Goal: Information Seeking & Learning: Learn about a topic

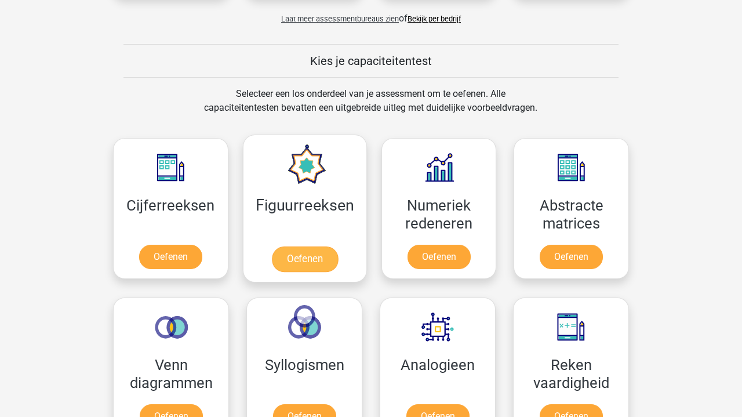
scroll to position [418, 0]
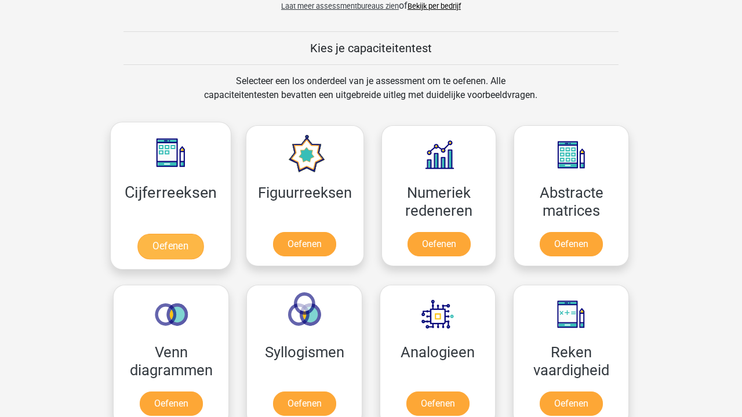
click at [178, 243] on link "Oefenen" at bounding box center [170, 246] width 66 height 25
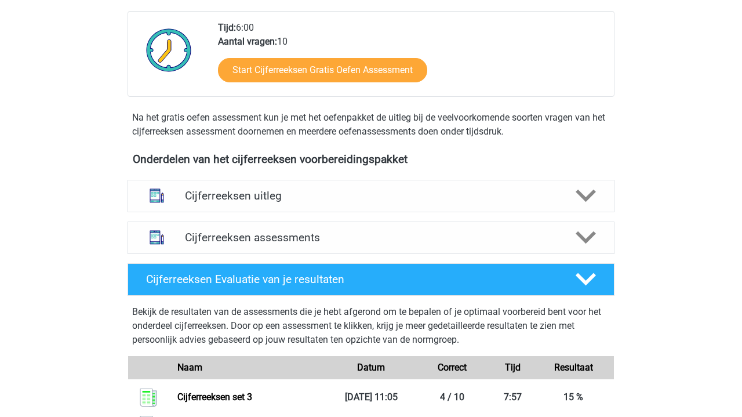
scroll to position [291, 0]
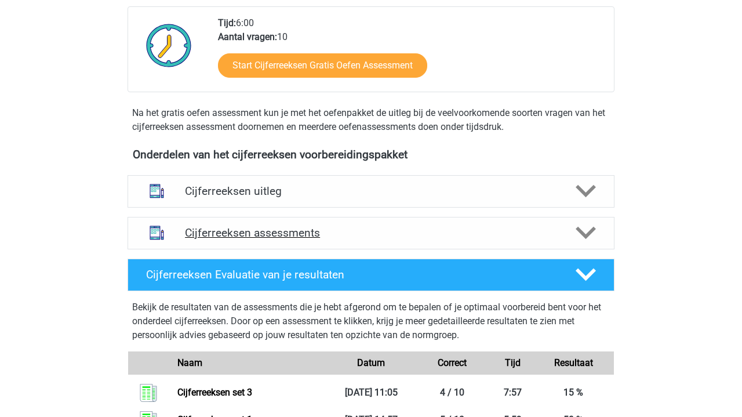
click at [539, 236] on div "Cijferreeksen assessments" at bounding box center [370, 233] width 487 height 32
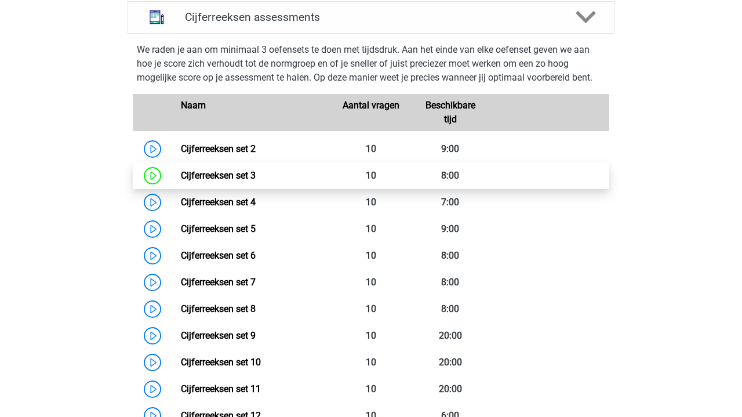
scroll to position [514, 0]
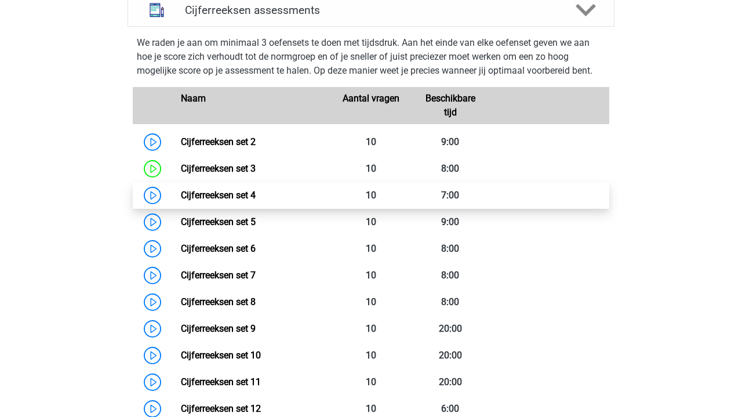
click at [181, 200] on link "Cijferreeksen set 4" at bounding box center [218, 194] width 75 height 11
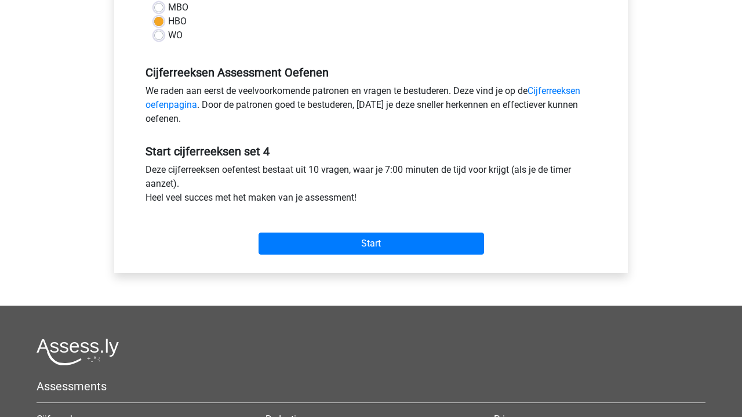
scroll to position [334, 0]
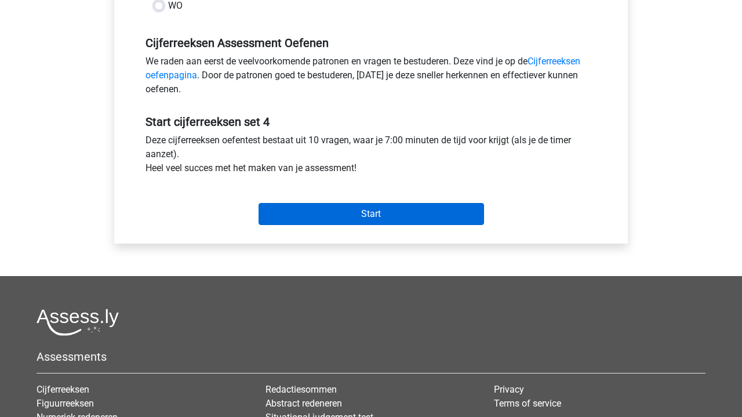
click at [368, 216] on input "Start" at bounding box center [370, 214] width 225 height 22
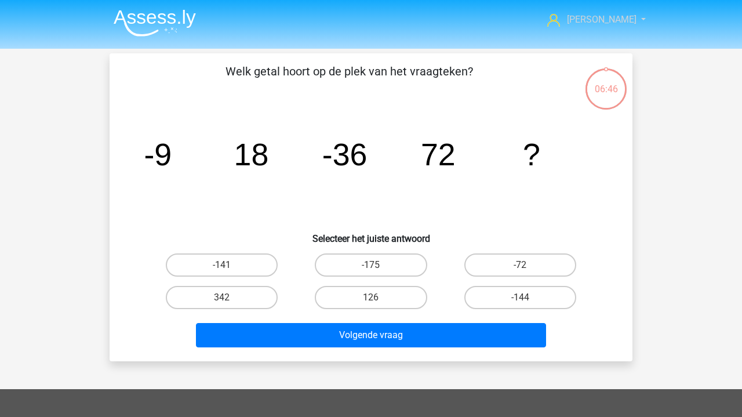
click at [600, 21] on span "[PERSON_NAME]" at bounding box center [602, 19] width 70 height 11
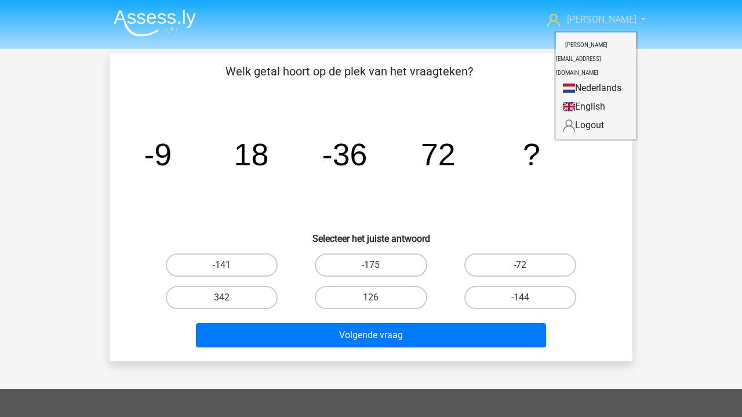
click at [600, 21] on span "[PERSON_NAME]" at bounding box center [602, 19] width 70 height 11
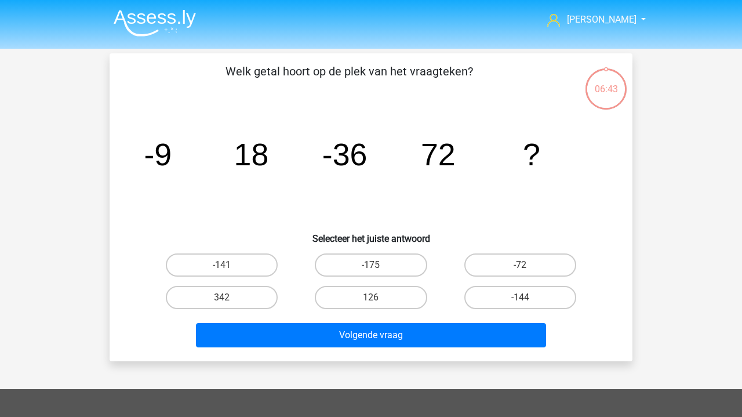
click at [148, 27] on img at bounding box center [155, 22] width 82 height 27
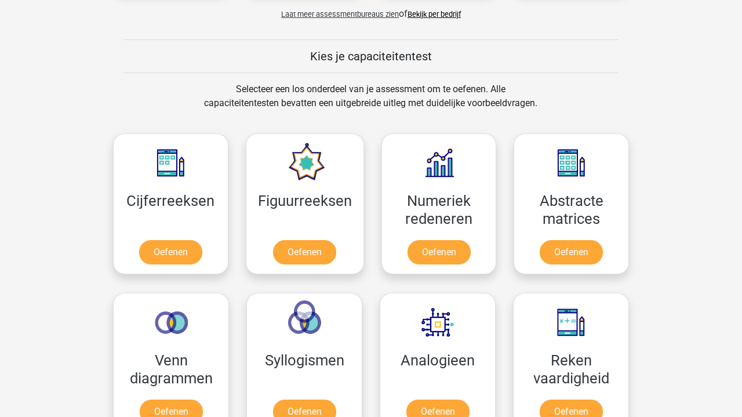
scroll to position [433, 0]
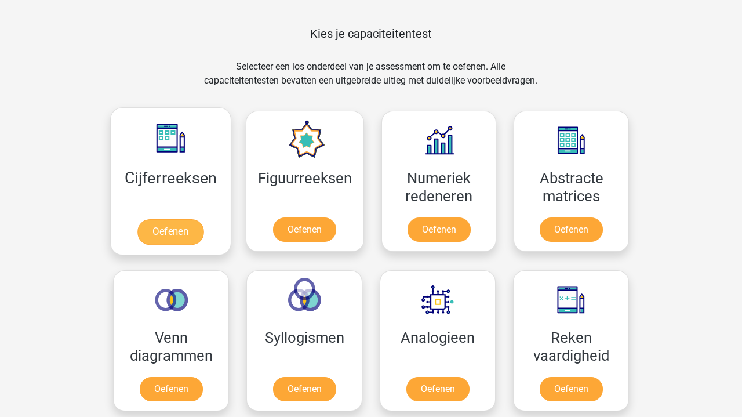
click at [166, 224] on link "Oefenen" at bounding box center [170, 231] width 66 height 25
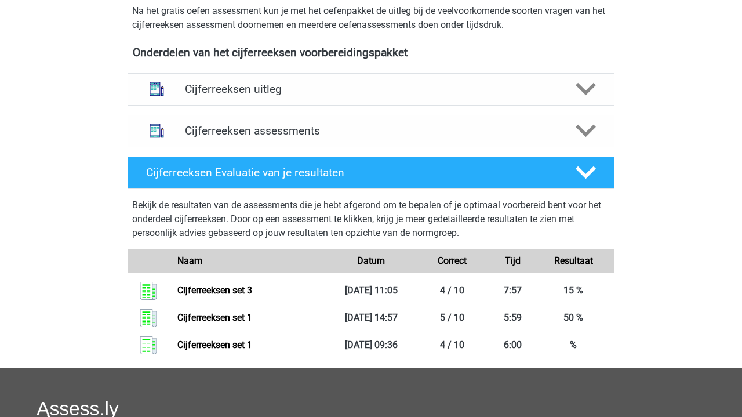
scroll to position [386, 0]
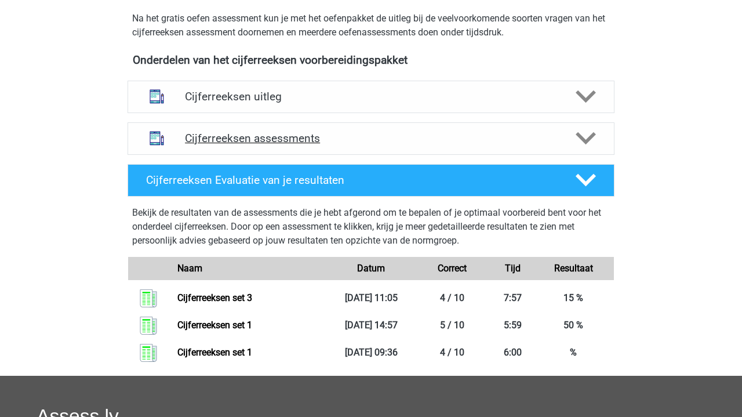
click at [221, 145] on h4 "Cijferreeksen assessments" at bounding box center [371, 138] width 372 height 13
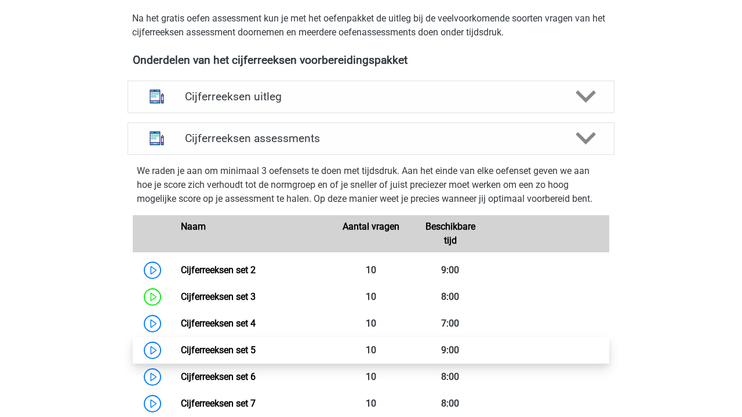
click at [181, 355] on link "Cijferreeksen set 5" at bounding box center [218, 349] width 75 height 11
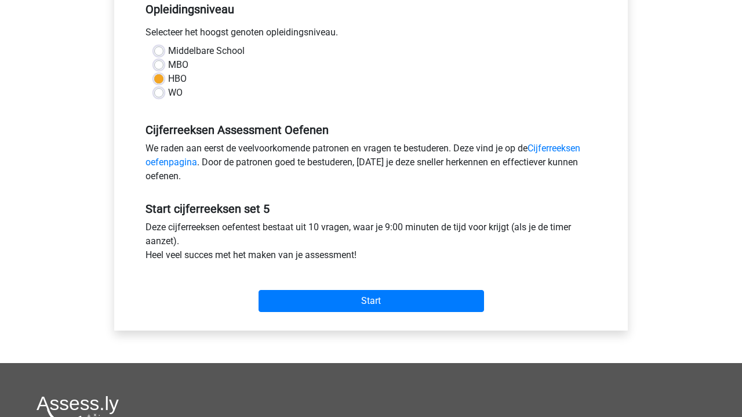
scroll to position [264, 0]
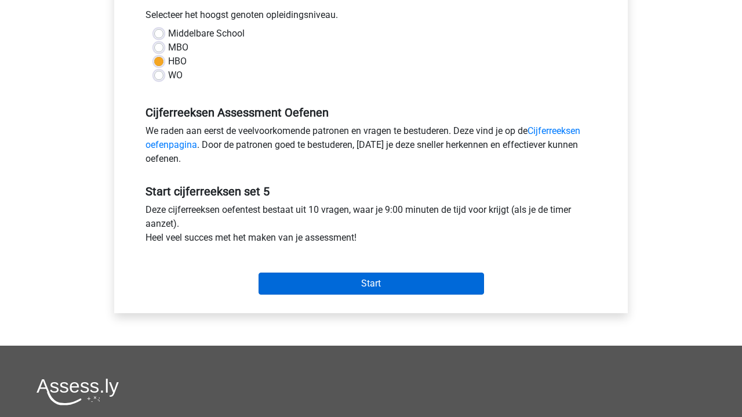
click at [328, 279] on input "Start" at bounding box center [370, 283] width 225 height 22
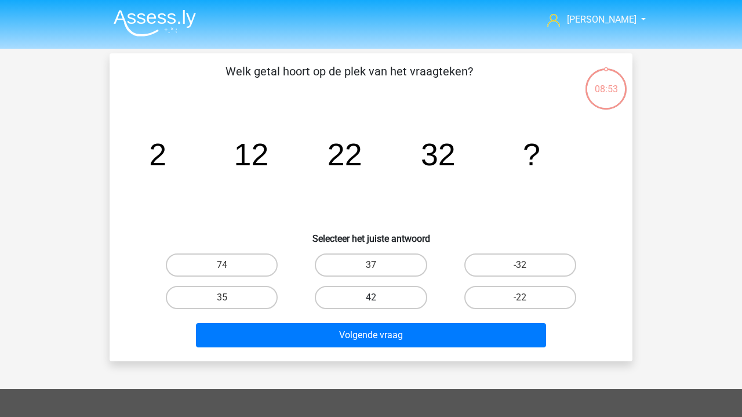
click at [377, 294] on label "42" at bounding box center [371, 297] width 112 height 23
click at [377, 297] on input "42" at bounding box center [375, 301] width 8 height 8
radio input "true"
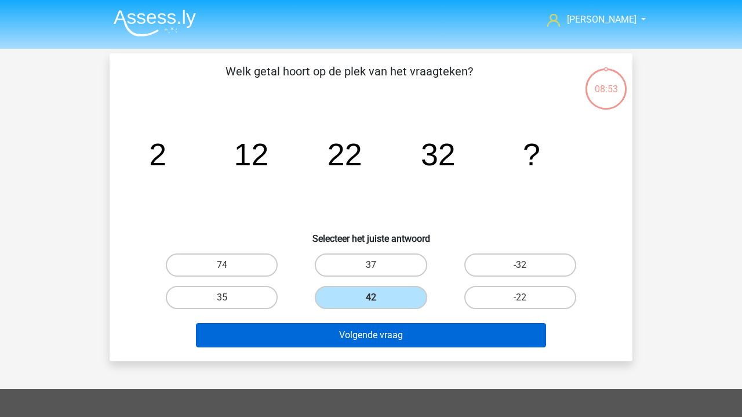
click at [389, 335] on button "Volgende vraag" at bounding box center [371, 335] width 351 height 24
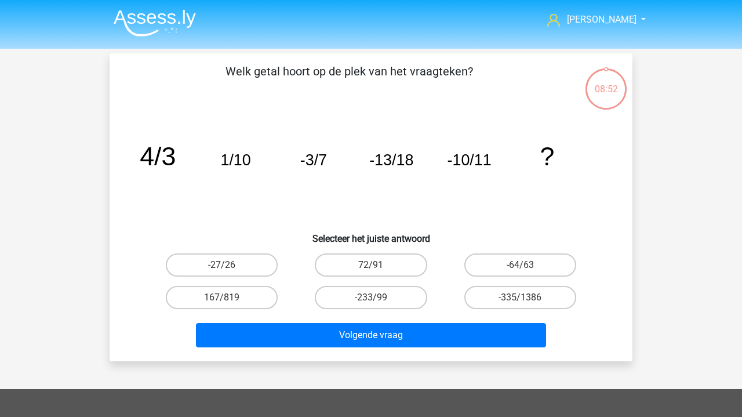
scroll to position [53, 0]
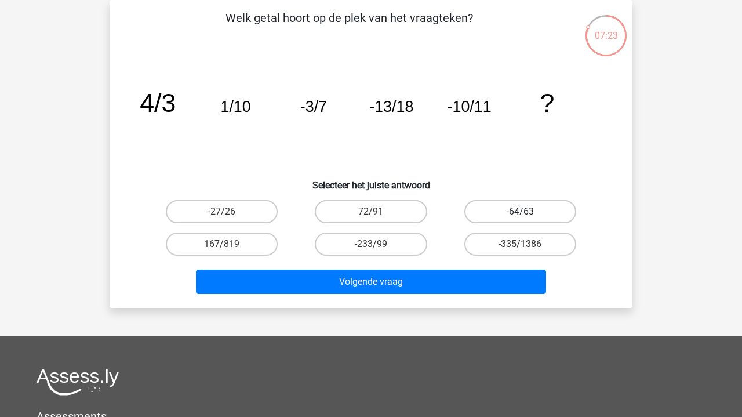
click at [505, 207] on label "-64/63" at bounding box center [520, 211] width 112 height 23
click at [520, 211] on input "-64/63" at bounding box center [524, 215] width 8 height 8
radio input "true"
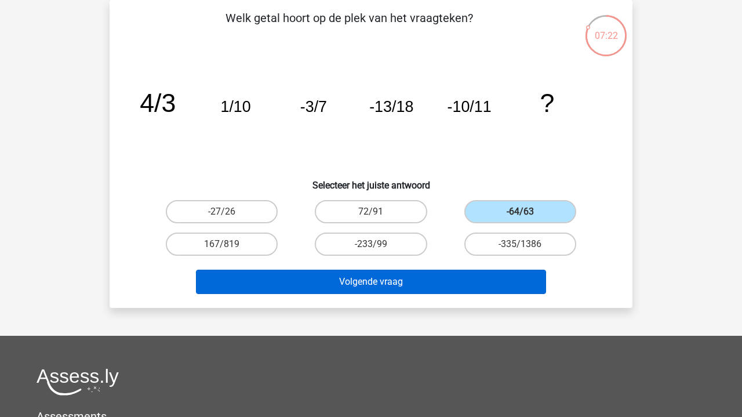
click at [446, 282] on button "Volgende vraag" at bounding box center [371, 281] width 351 height 24
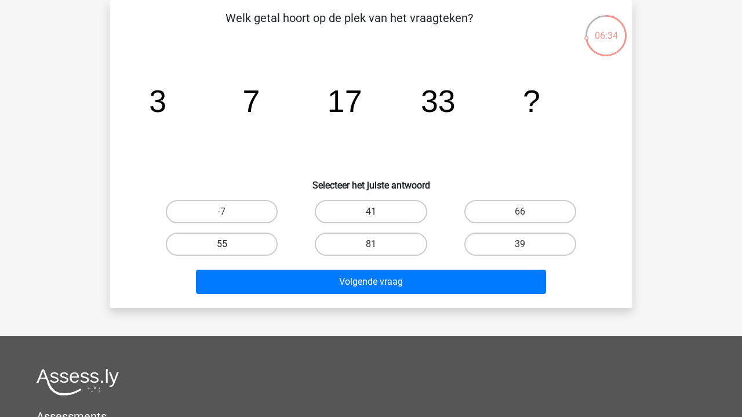
click at [221, 242] on label "55" at bounding box center [222, 243] width 112 height 23
click at [222, 244] on input "55" at bounding box center [226, 248] width 8 height 8
radio input "true"
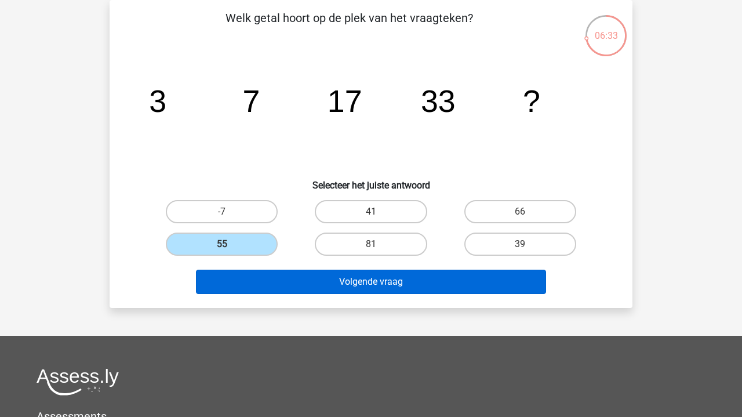
click at [311, 279] on button "Volgende vraag" at bounding box center [371, 281] width 351 height 24
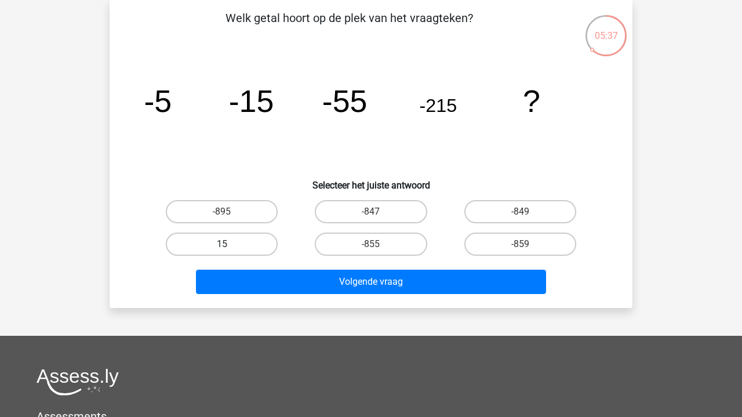
click at [234, 240] on label "15" at bounding box center [222, 243] width 112 height 23
click at [229, 244] on input "15" at bounding box center [226, 248] width 8 height 8
radio input "true"
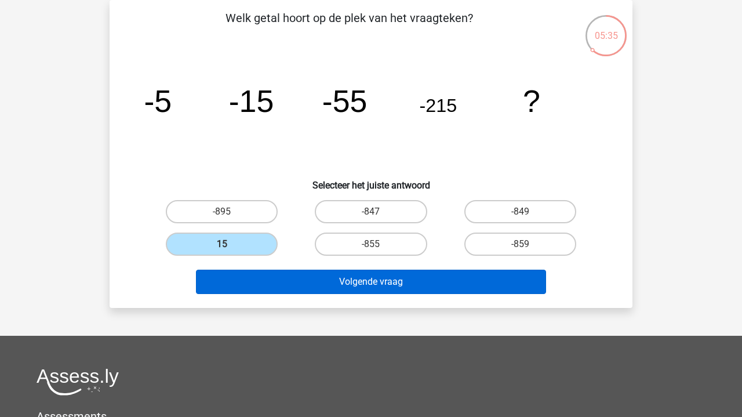
click at [329, 282] on button "Volgende vraag" at bounding box center [371, 281] width 351 height 24
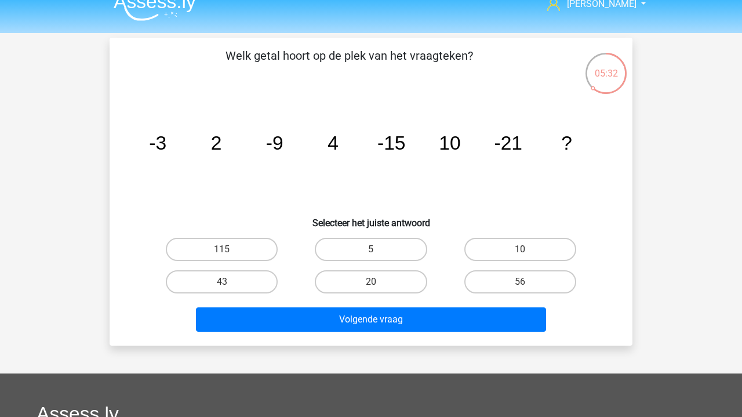
scroll to position [9, 0]
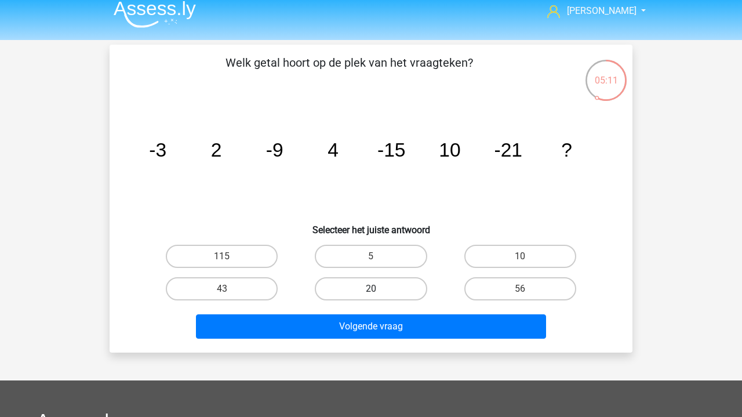
click at [387, 287] on label "20" at bounding box center [371, 288] width 112 height 23
click at [378, 289] on input "20" at bounding box center [375, 293] width 8 height 8
radio input "true"
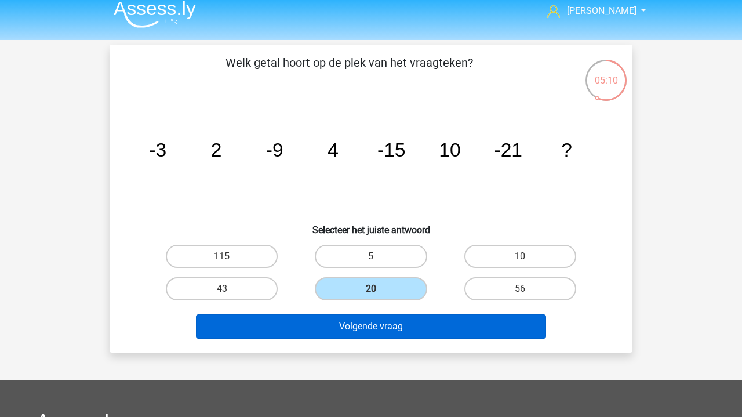
click at [408, 326] on button "Volgende vraag" at bounding box center [371, 326] width 351 height 24
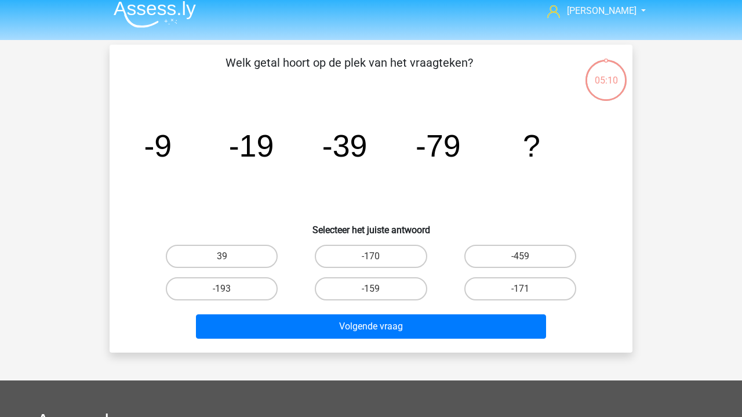
scroll to position [53, 0]
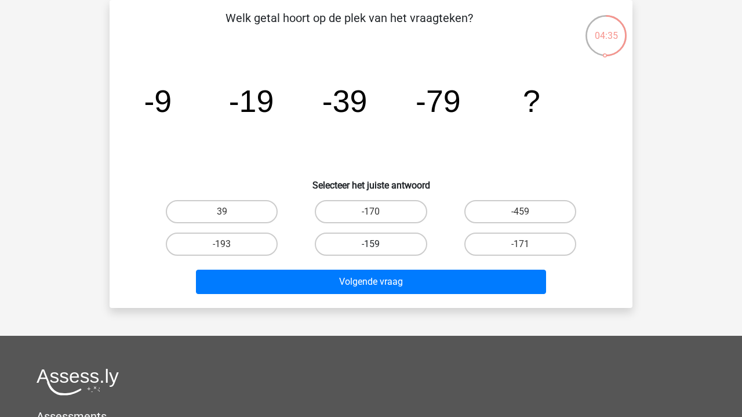
click at [379, 244] on label "-159" at bounding box center [371, 243] width 112 height 23
click at [378, 244] on input "-159" at bounding box center [375, 248] width 8 height 8
radio input "true"
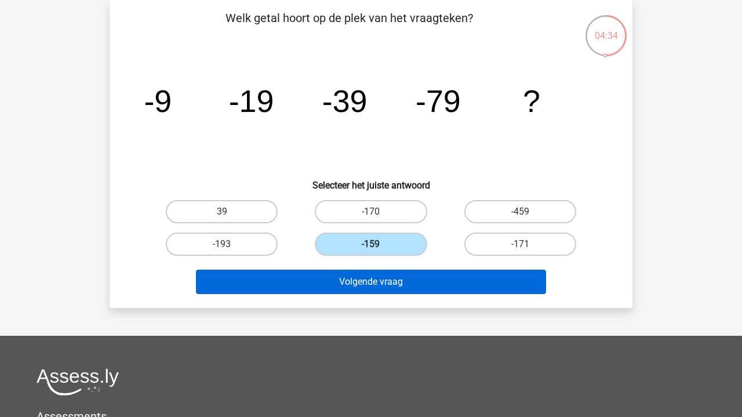
click at [406, 289] on button "Volgende vraag" at bounding box center [371, 281] width 351 height 24
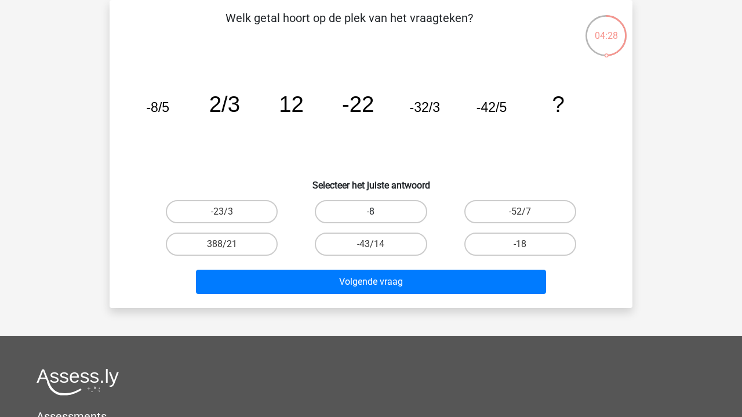
click at [360, 216] on label "-8" at bounding box center [371, 211] width 112 height 23
click at [371, 216] on input "-8" at bounding box center [375, 215] width 8 height 8
radio input "true"
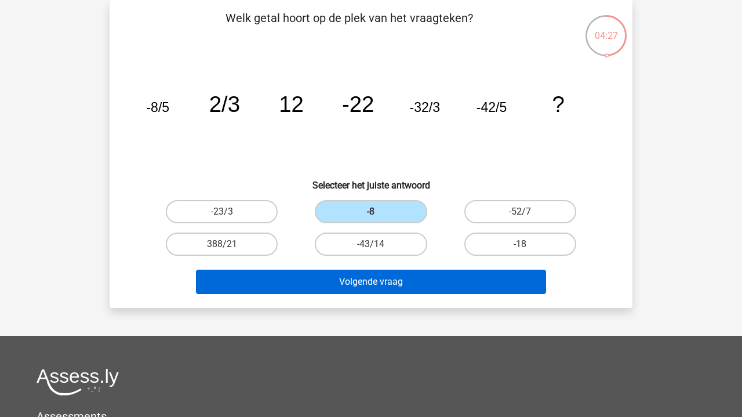
click at [373, 280] on button "Volgende vraag" at bounding box center [371, 281] width 351 height 24
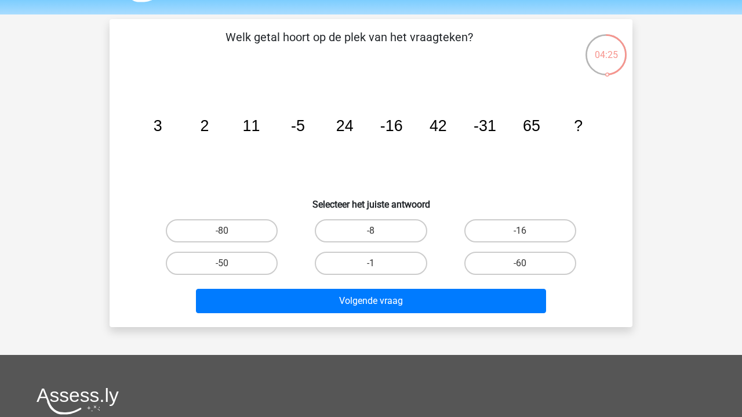
scroll to position [32, 0]
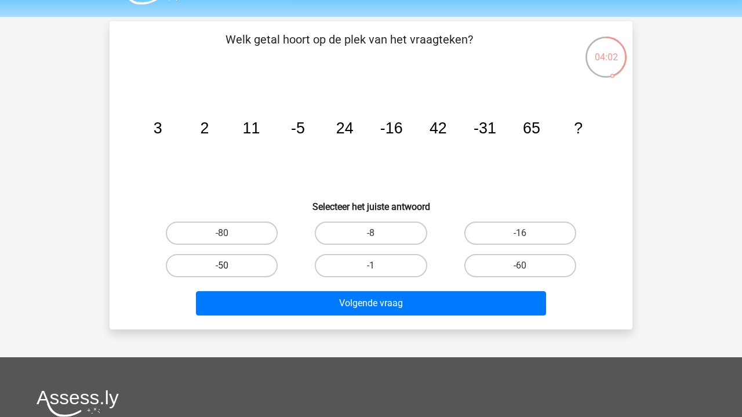
click at [235, 266] on label "-50" at bounding box center [222, 265] width 112 height 23
click at [229, 266] on input "-50" at bounding box center [226, 269] width 8 height 8
radio input "true"
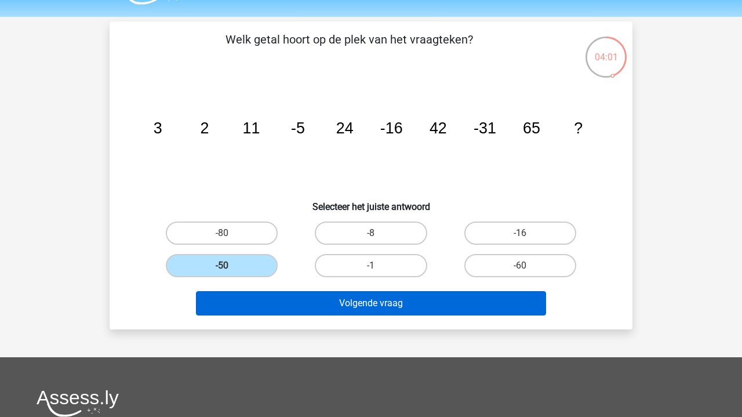
click at [318, 308] on button "Volgende vraag" at bounding box center [371, 303] width 351 height 24
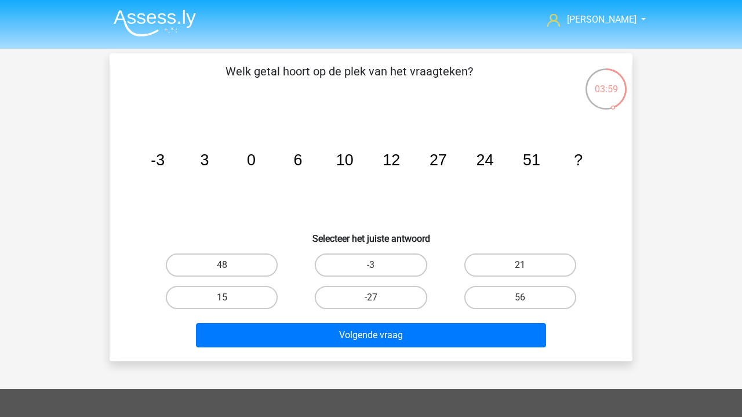
scroll to position [0, 0]
click at [369, 298] on label "-27" at bounding box center [371, 297] width 112 height 23
click at [371, 298] on input "-27" at bounding box center [375, 301] width 8 height 8
radio input "true"
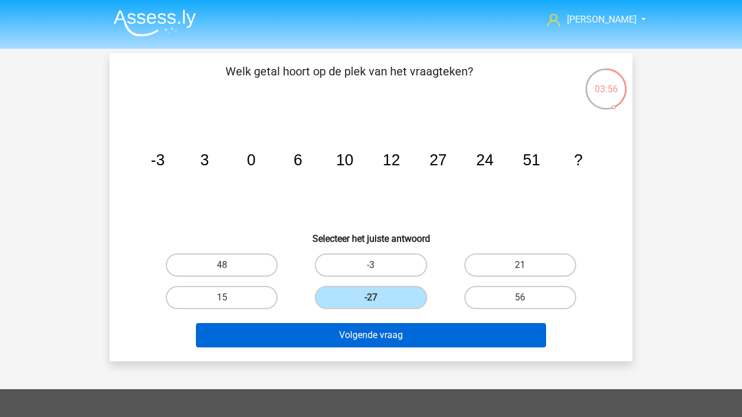
click at [384, 334] on button "Volgende vraag" at bounding box center [371, 335] width 351 height 24
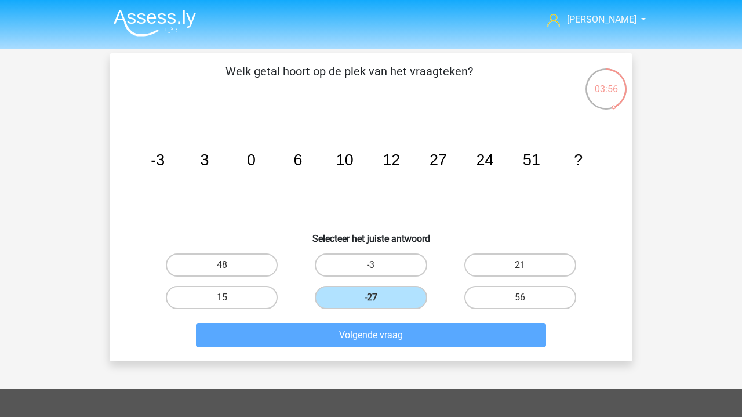
scroll to position [53, 0]
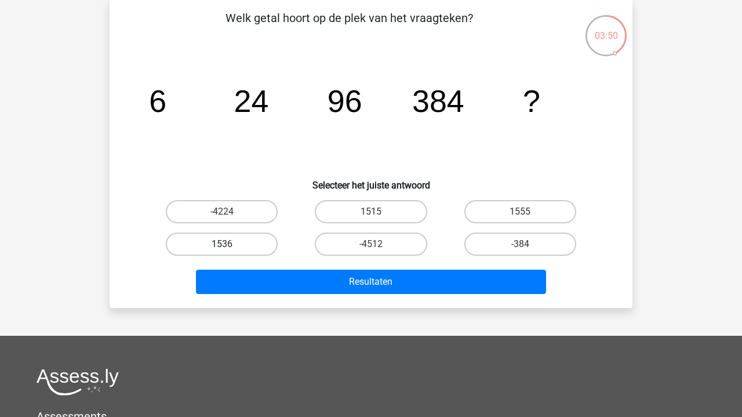
click at [238, 240] on label "1536" at bounding box center [222, 243] width 112 height 23
click at [229, 244] on input "1536" at bounding box center [226, 248] width 8 height 8
radio input "true"
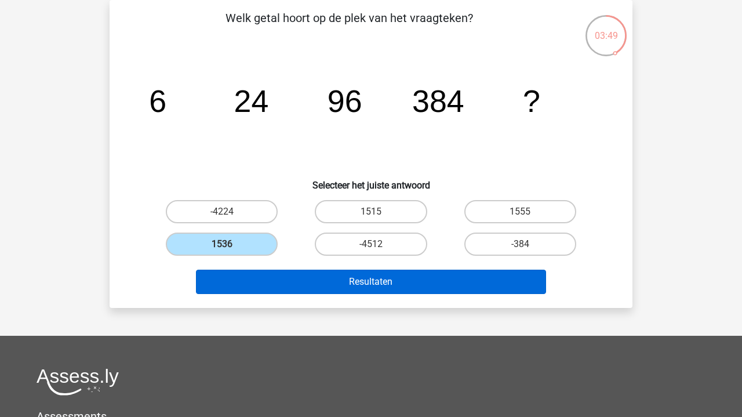
click at [316, 285] on button "Resultaten" at bounding box center [371, 281] width 351 height 24
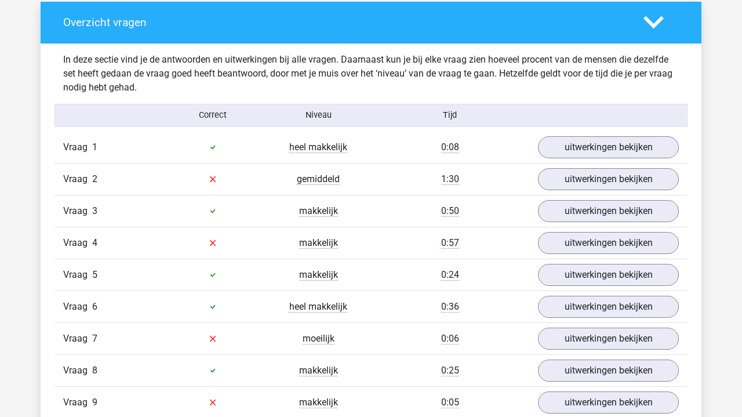
scroll to position [668, 0]
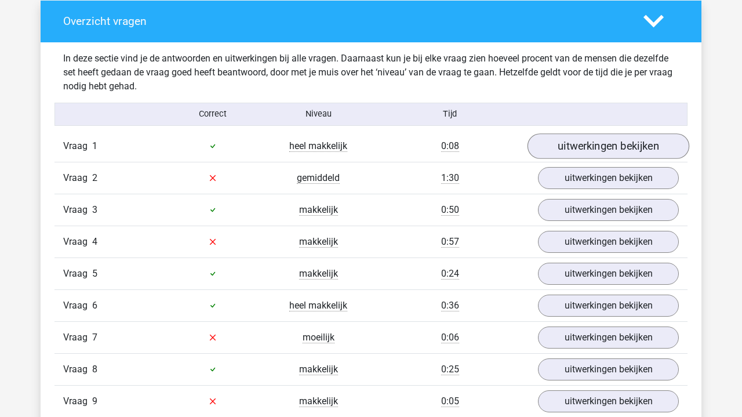
click at [576, 143] on link "uitwerkingen bekijken" at bounding box center [608, 145] width 162 height 25
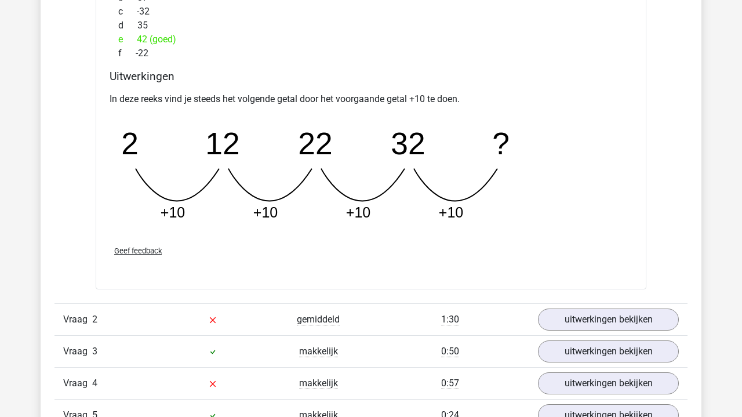
scroll to position [1035, 0]
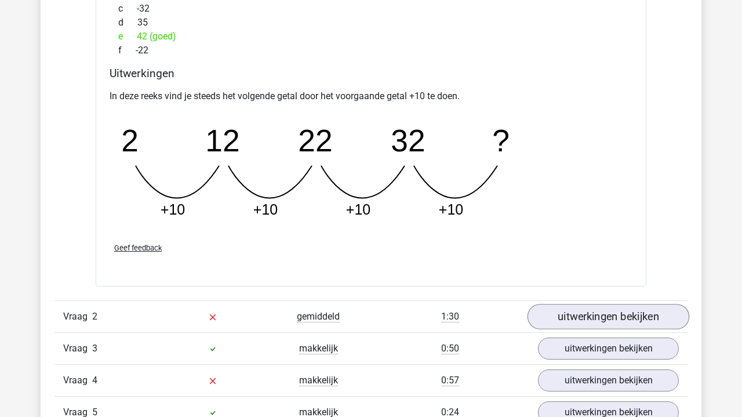
click at [626, 318] on link "uitwerkingen bekijken" at bounding box center [608, 316] width 162 height 25
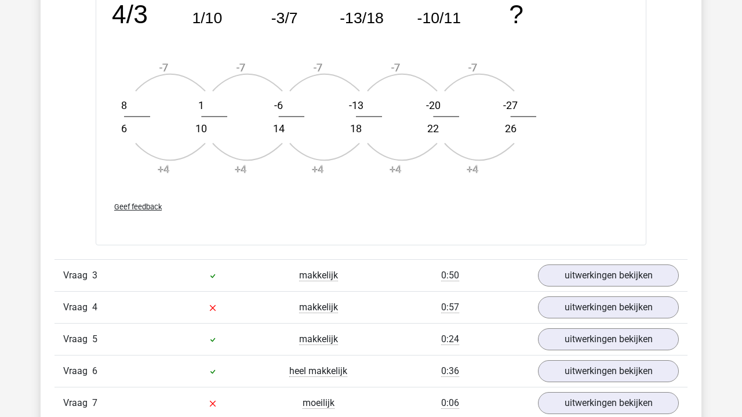
scroll to position [1804, 0]
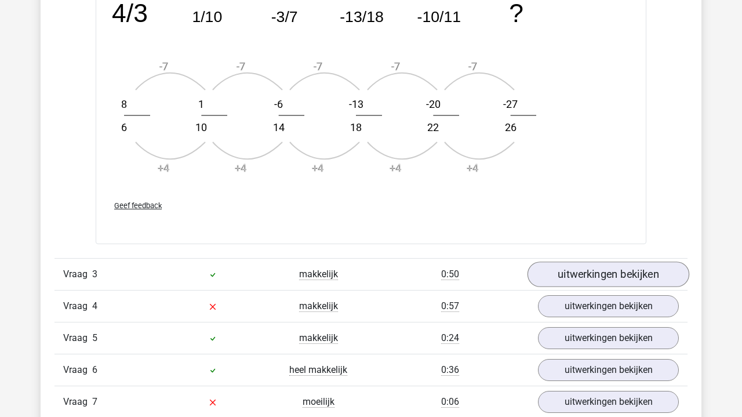
click at [583, 275] on link "uitwerkingen bekijken" at bounding box center [608, 273] width 162 height 25
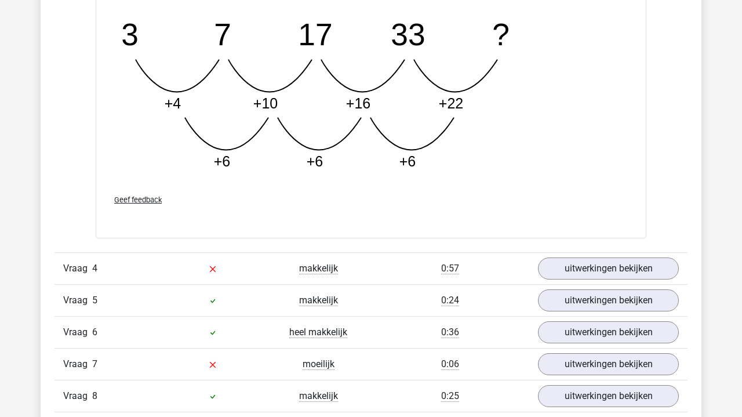
scroll to position [2457, 0]
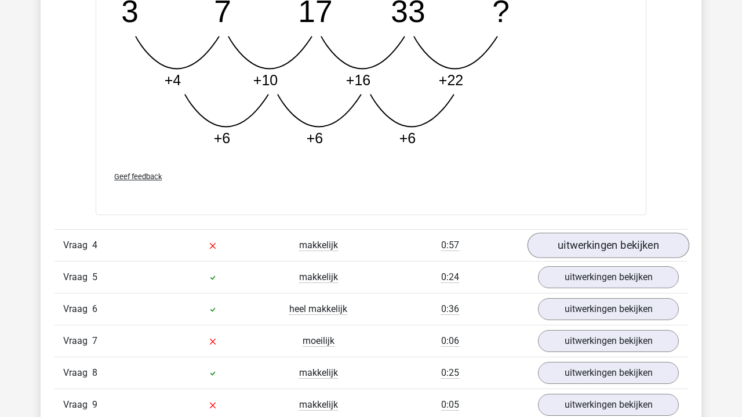
click at [599, 246] on link "uitwerkingen bekijken" at bounding box center [608, 244] width 162 height 25
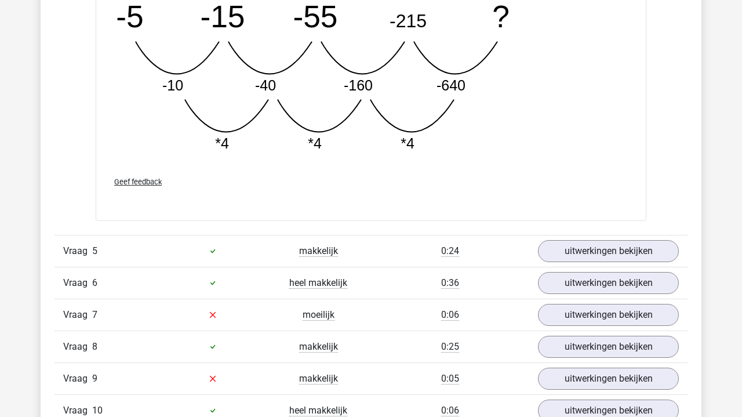
scroll to position [3064, 0]
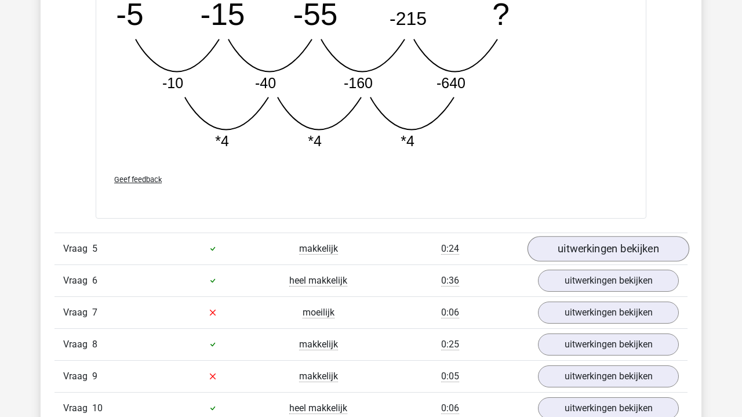
click at [592, 249] on link "uitwerkingen bekijken" at bounding box center [608, 248] width 162 height 25
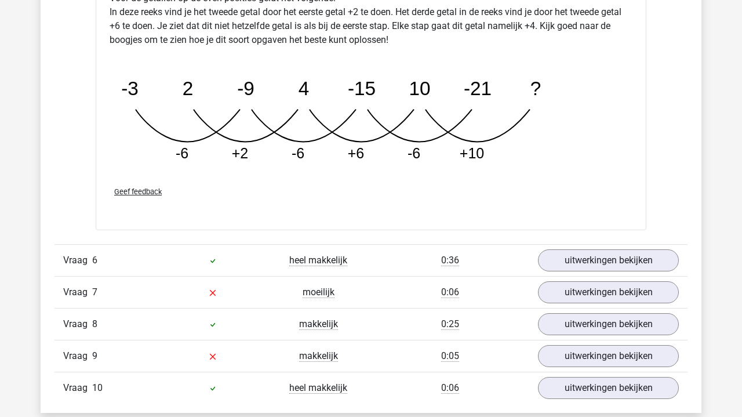
scroll to position [3672, 0]
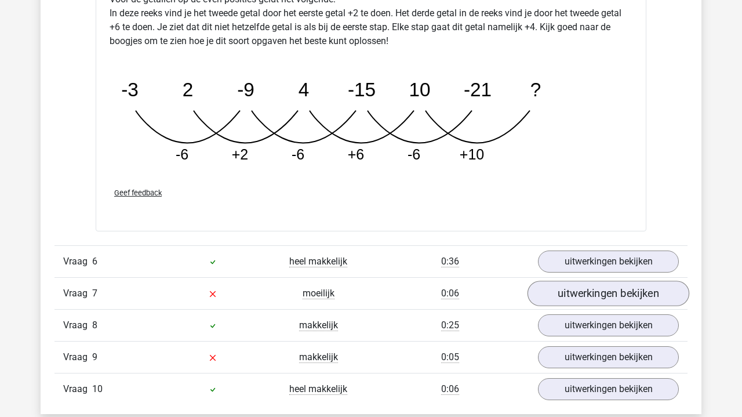
click at [616, 290] on link "uitwerkingen bekijken" at bounding box center [608, 292] width 162 height 25
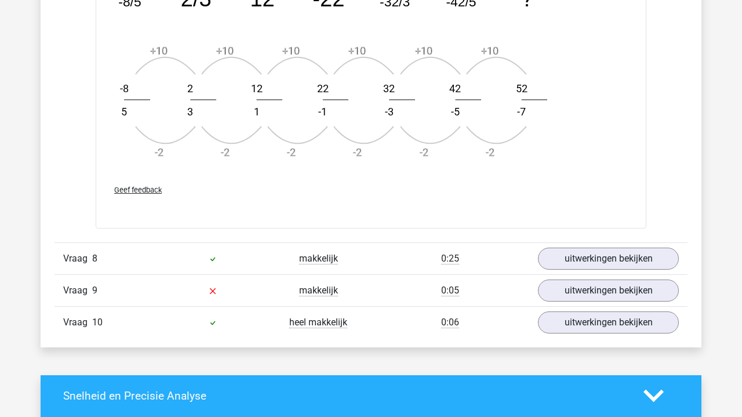
scroll to position [4436, 0]
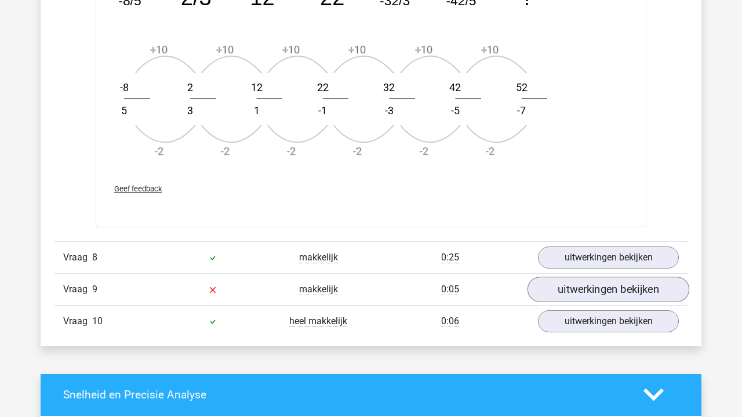
click at [631, 287] on link "uitwerkingen bekijken" at bounding box center [608, 288] width 162 height 25
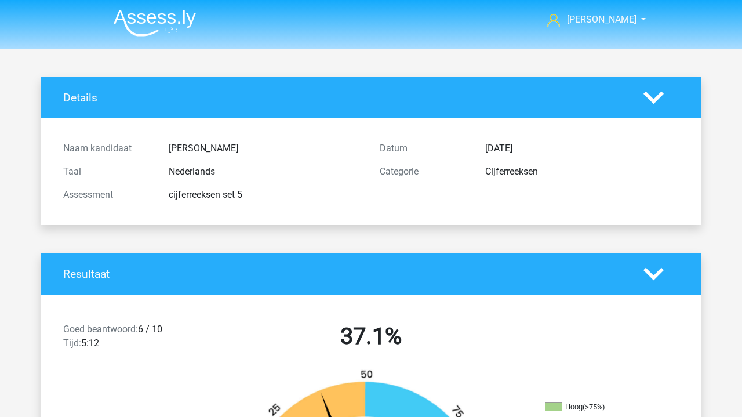
scroll to position [0, 0]
click at [148, 25] on img at bounding box center [155, 22] width 82 height 27
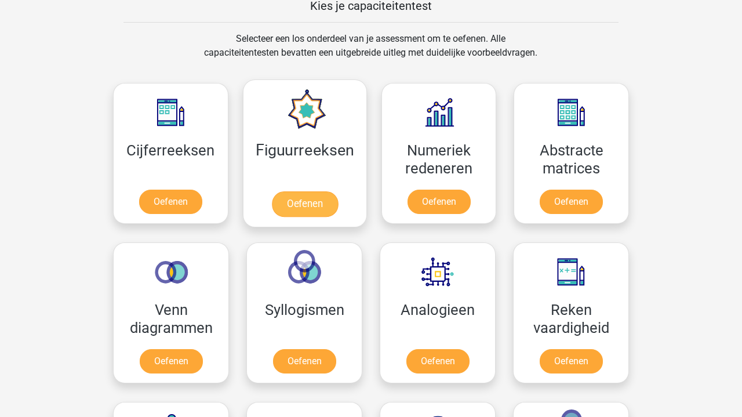
scroll to position [461, 0]
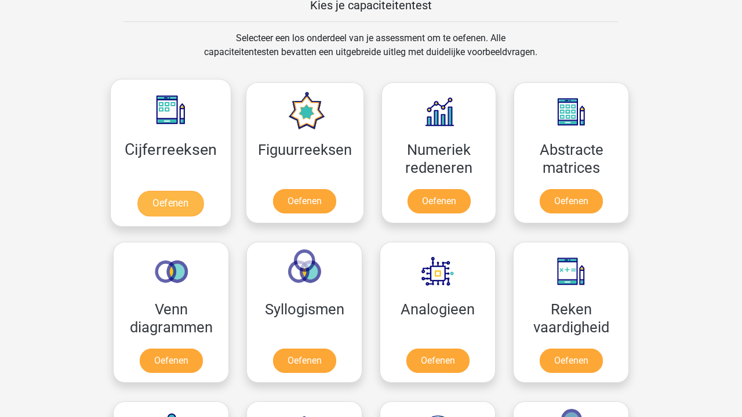
click at [161, 209] on link "Oefenen" at bounding box center [170, 203] width 66 height 25
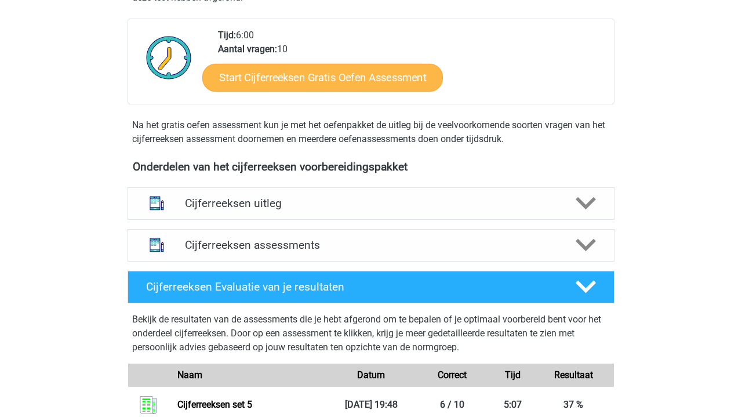
scroll to position [297, 0]
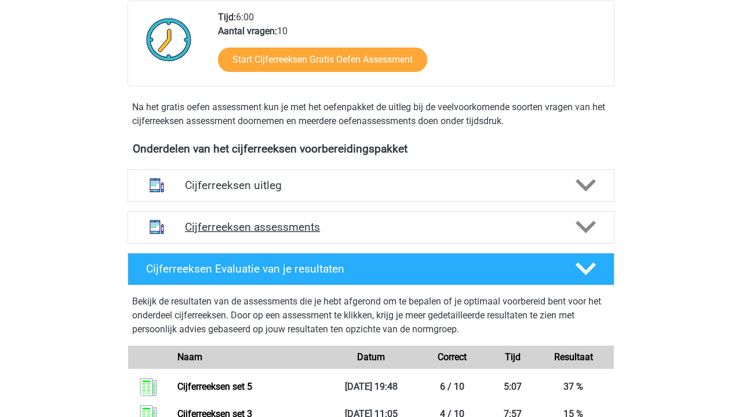
click at [285, 234] on h4 "Cijferreeksen assessments" at bounding box center [371, 226] width 372 height 13
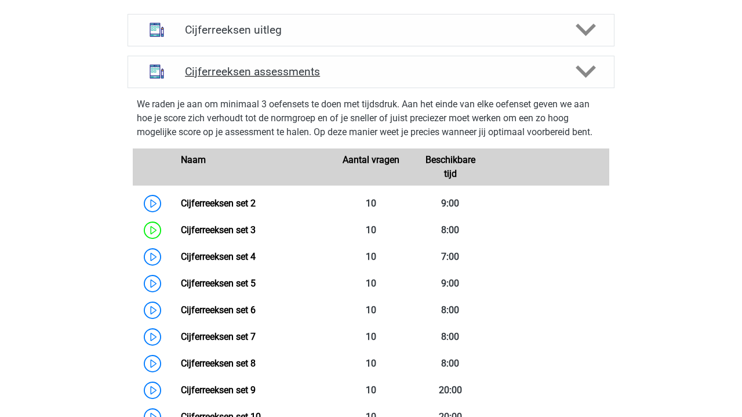
scroll to position [552, 0]
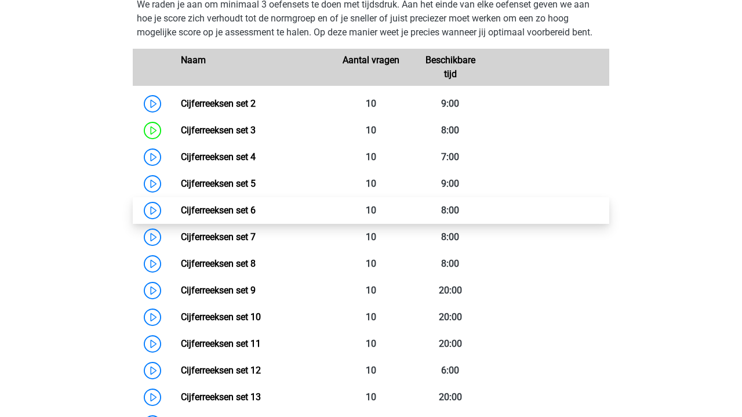
click at [181, 216] on link "Cijferreeksen set 6" at bounding box center [218, 210] width 75 height 11
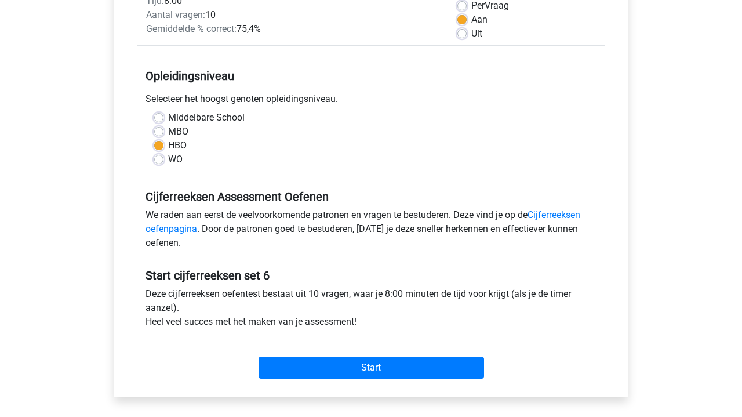
scroll to position [205, 0]
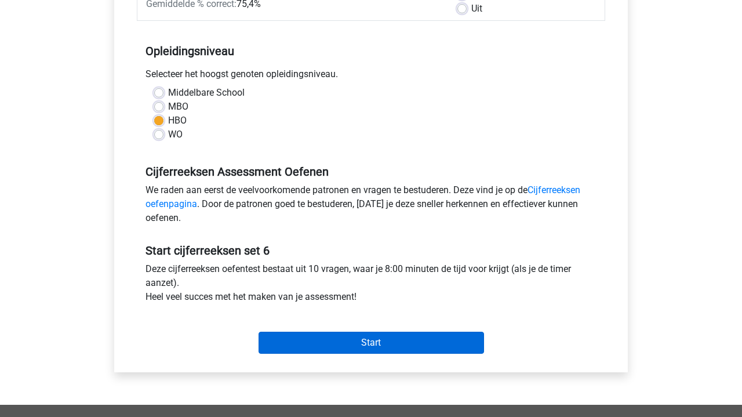
click at [389, 344] on input "Start" at bounding box center [370, 342] width 225 height 22
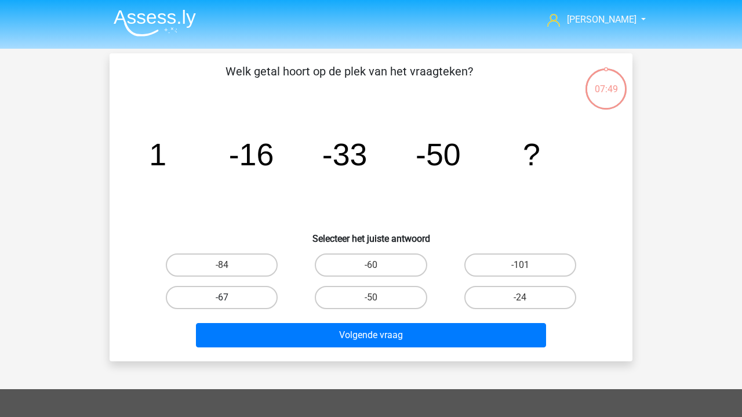
click at [239, 293] on label "-67" at bounding box center [222, 297] width 112 height 23
click at [229, 297] on input "-67" at bounding box center [226, 301] width 8 height 8
radio input "true"
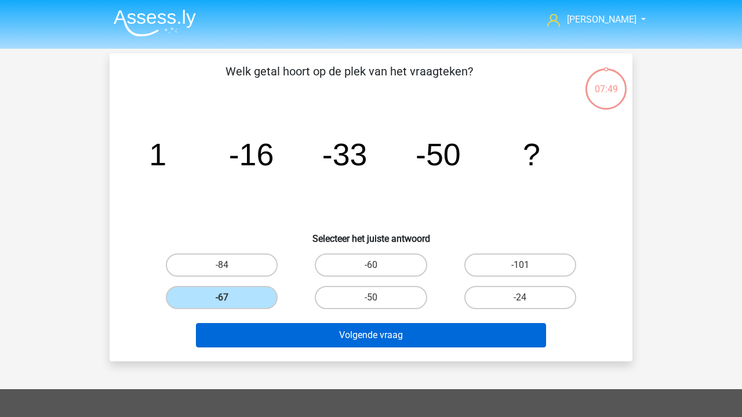
click at [291, 329] on button "Volgende vraag" at bounding box center [371, 335] width 351 height 24
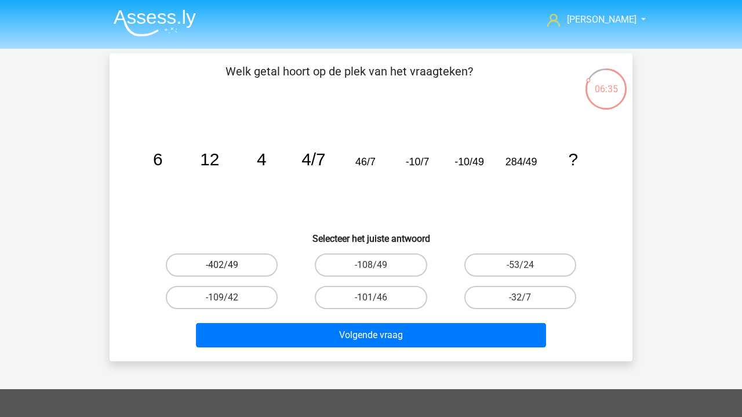
click at [217, 265] on label "-402/49" at bounding box center [222, 264] width 112 height 23
click at [222, 265] on input "-402/49" at bounding box center [226, 269] width 8 height 8
radio input "true"
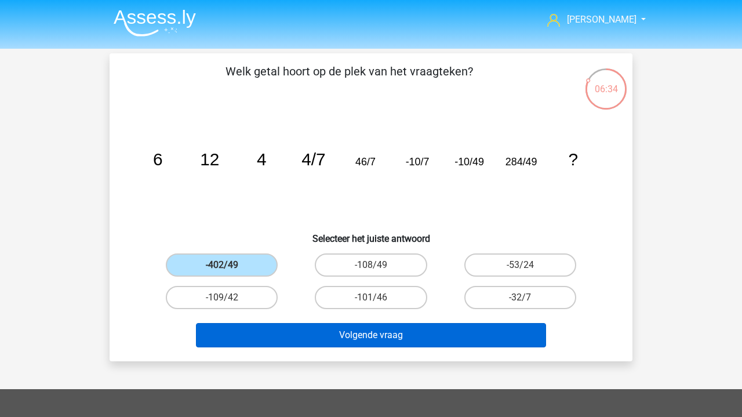
click at [301, 335] on button "Volgende vraag" at bounding box center [371, 335] width 351 height 24
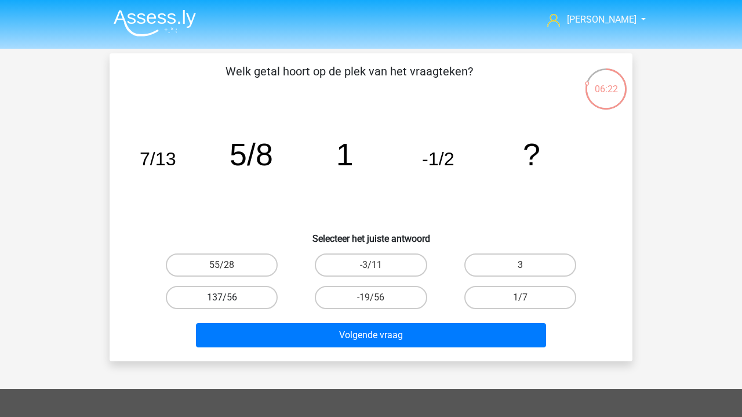
click at [251, 293] on label "137/56" at bounding box center [222, 297] width 112 height 23
click at [229, 297] on input "137/56" at bounding box center [226, 301] width 8 height 8
radio input "true"
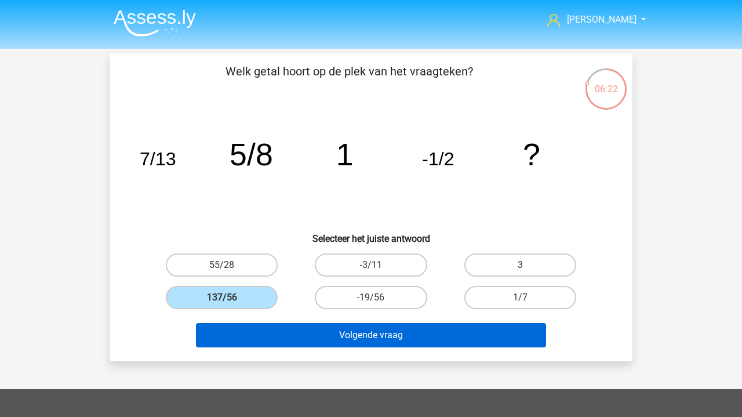
click at [306, 325] on button "Volgende vraag" at bounding box center [371, 335] width 351 height 24
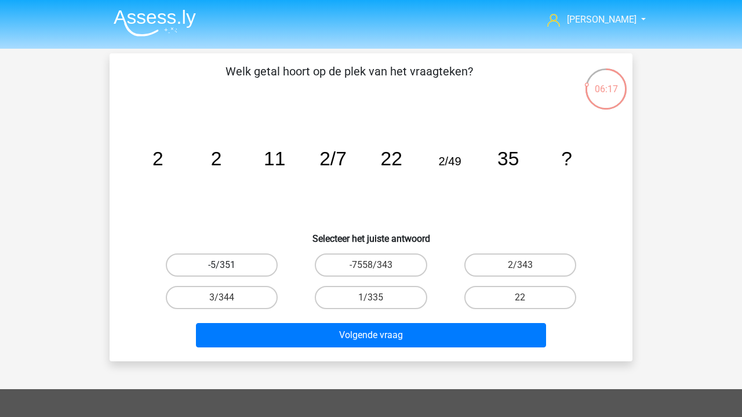
click at [245, 264] on label "-5/351" at bounding box center [222, 264] width 112 height 23
click at [229, 265] on input "-5/351" at bounding box center [226, 269] width 8 height 8
radio input "true"
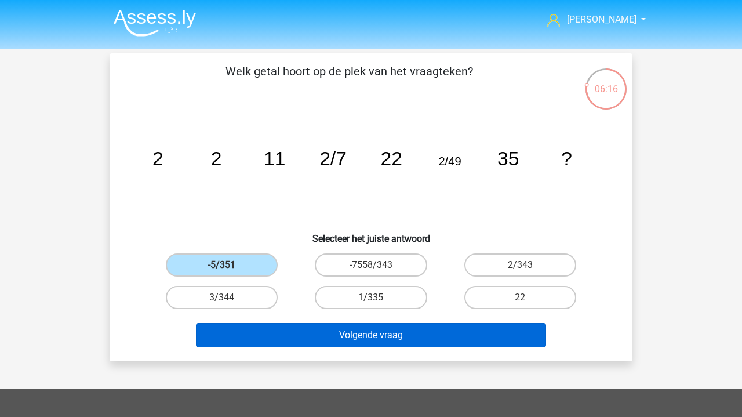
click at [353, 335] on button "Volgende vraag" at bounding box center [371, 335] width 351 height 24
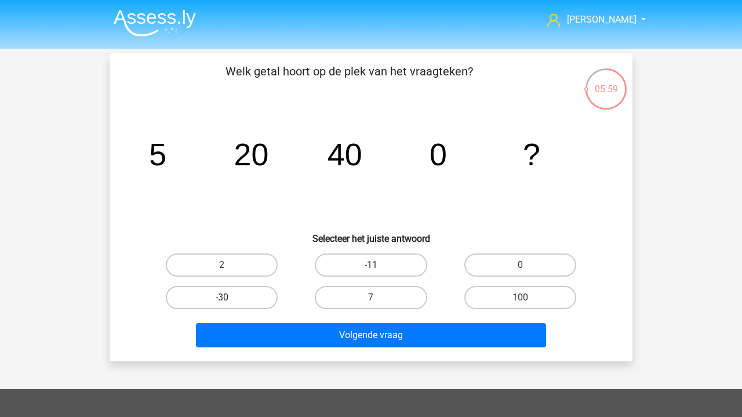
click at [239, 298] on label "-30" at bounding box center [222, 297] width 112 height 23
click at [229, 298] on input "-30" at bounding box center [226, 301] width 8 height 8
radio input "true"
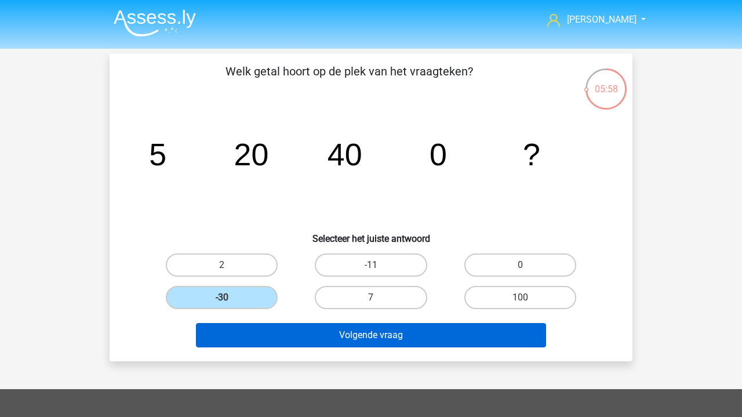
click at [311, 337] on button "Volgende vraag" at bounding box center [371, 335] width 351 height 24
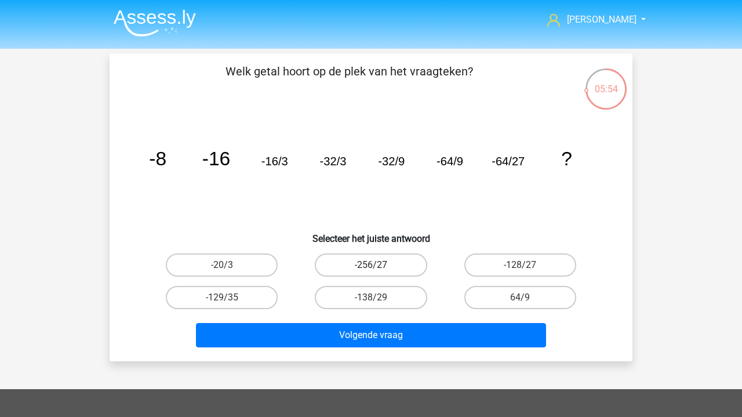
click at [362, 268] on label "-256/27" at bounding box center [371, 264] width 112 height 23
click at [371, 268] on input "-256/27" at bounding box center [375, 269] width 8 height 8
radio input "true"
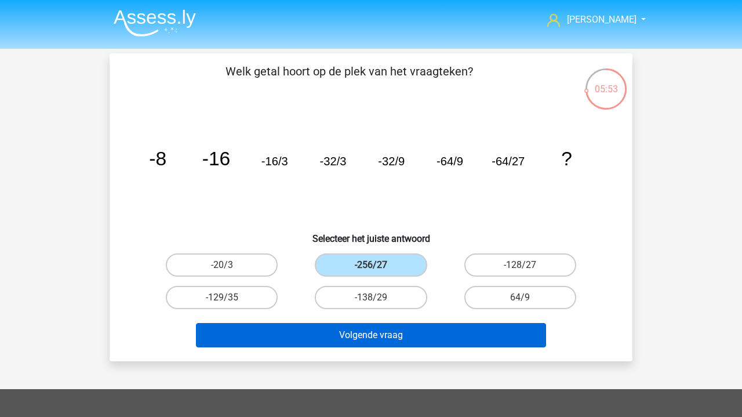
click at [392, 335] on button "Volgende vraag" at bounding box center [371, 335] width 351 height 24
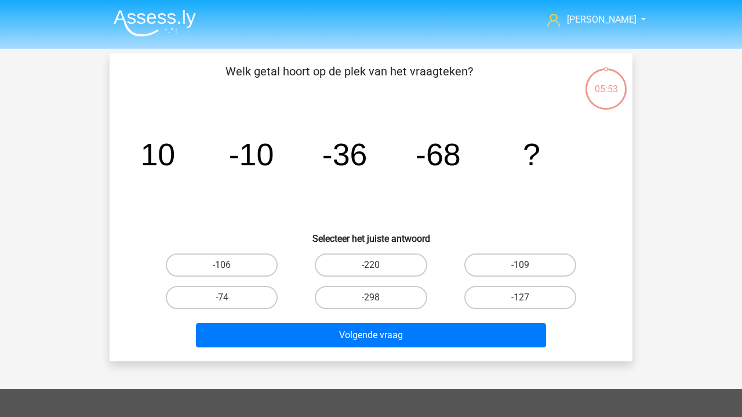
scroll to position [53, 0]
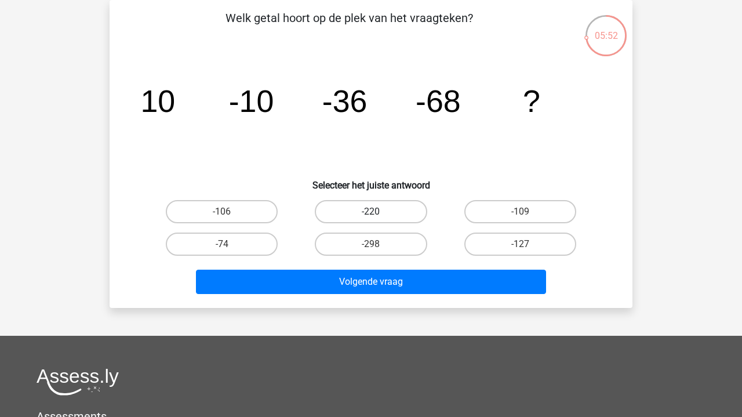
click at [352, 212] on label "-220" at bounding box center [371, 211] width 112 height 23
click at [371, 212] on input "-220" at bounding box center [375, 215] width 8 height 8
radio input "true"
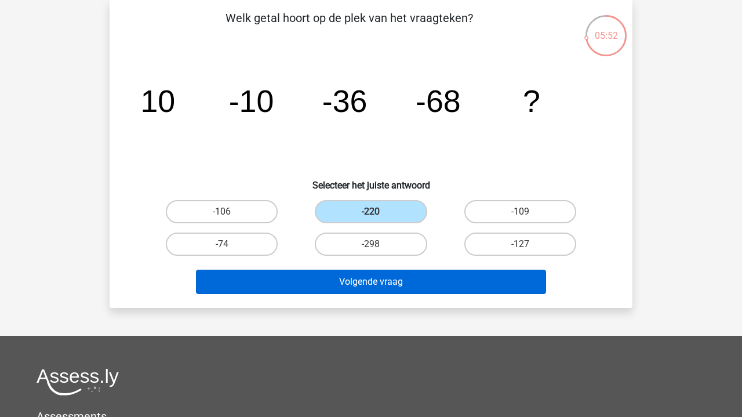
click at [373, 282] on button "Volgende vraag" at bounding box center [371, 281] width 351 height 24
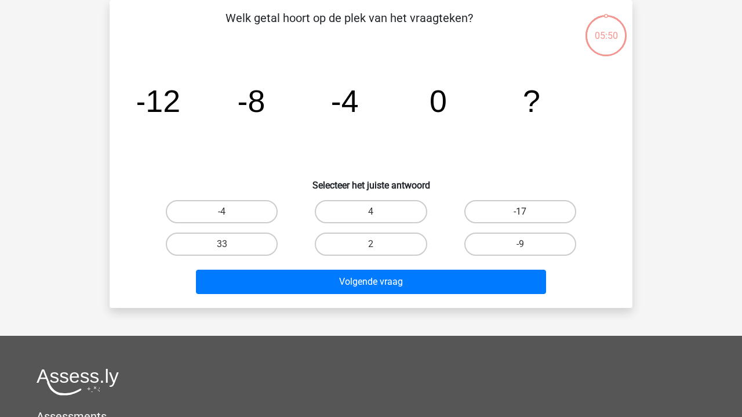
click at [534, 211] on label "-17" at bounding box center [520, 211] width 112 height 23
click at [527, 211] on input "-17" at bounding box center [524, 215] width 8 height 8
radio input "true"
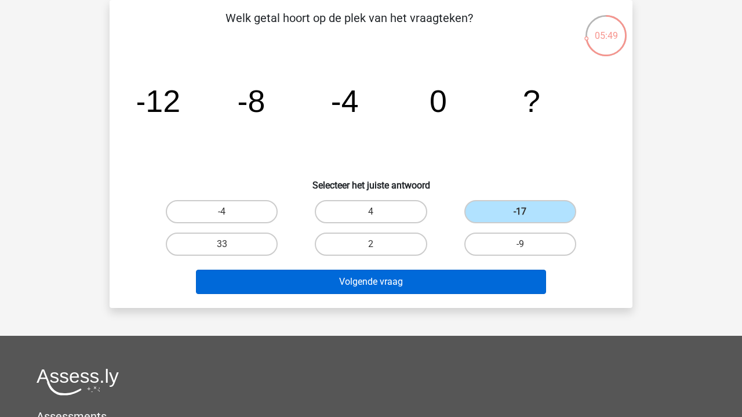
click at [472, 270] on button "Volgende vraag" at bounding box center [371, 281] width 351 height 24
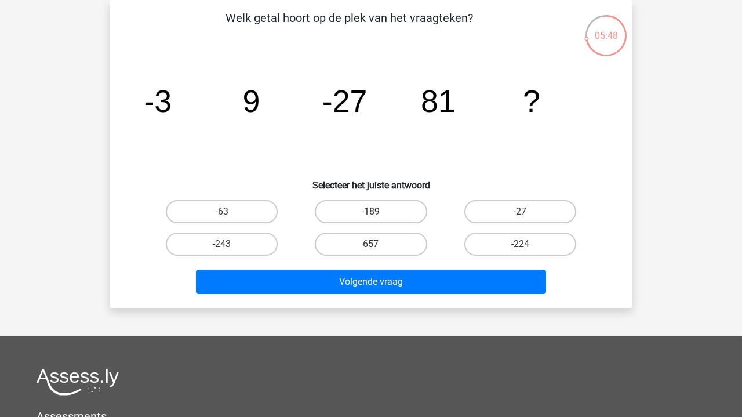
click at [348, 217] on label "-189" at bounding box center [371, 211] width 112 height 23
click at [371, 217] on input "-189" at bounding box center [375, 215] width 8 height 8
radio input "true"
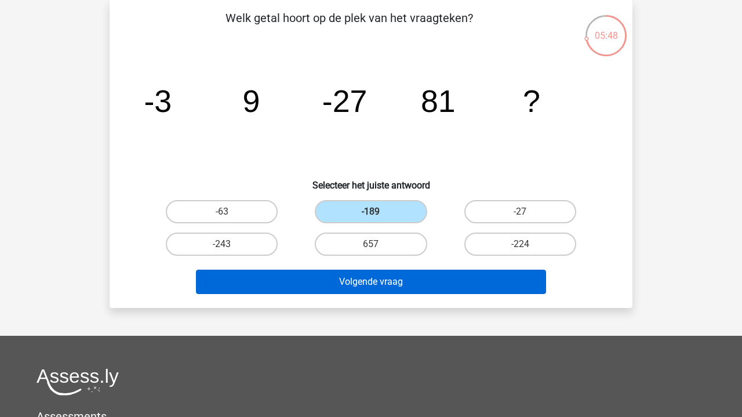
click at [360, 282] on button "Volgende vraag" at bounding box center [371, 281] width 351 height 24
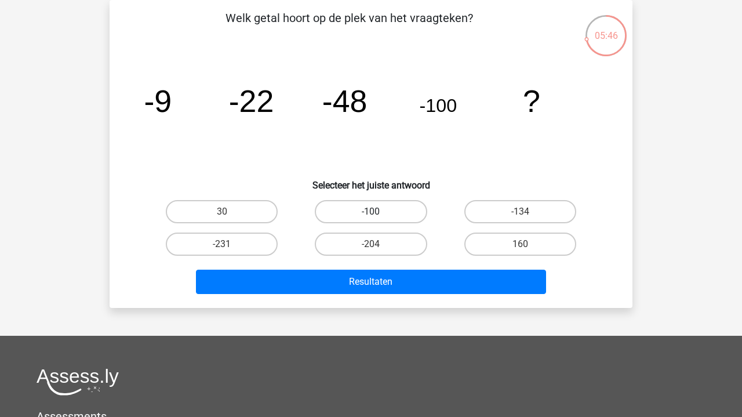
click at [342, 210] on label "-100" at bounding box center [371, 211] width 112 height 23
click at [371, 211] on input "-100" at bounding box center [375, 215] width 8 height 8
radio input "true"
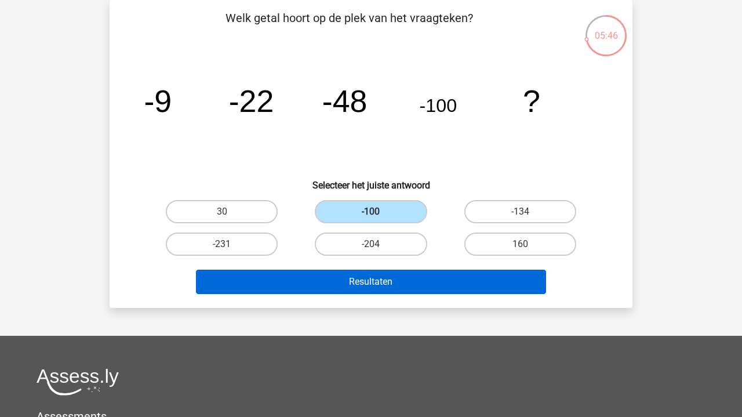
click at [352, 280] on button "Resultaten" at bounding box center [371, 281] width 351 height 24
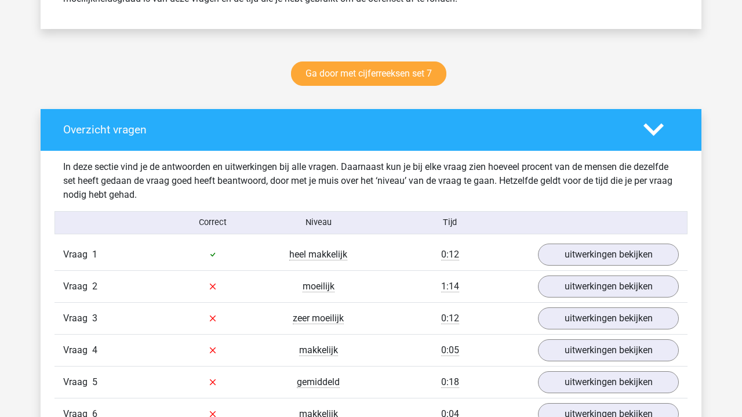
scroll to position [560, 0]
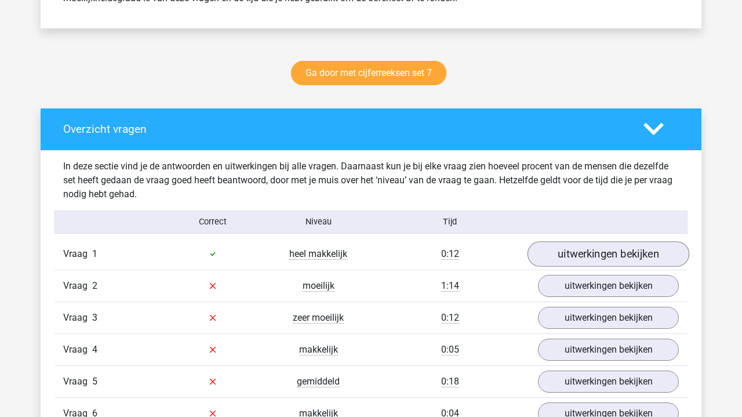
click at [575, 252] on link "uitwerkingen bekijken" at bounding box center [608, 253] width 162 height 25
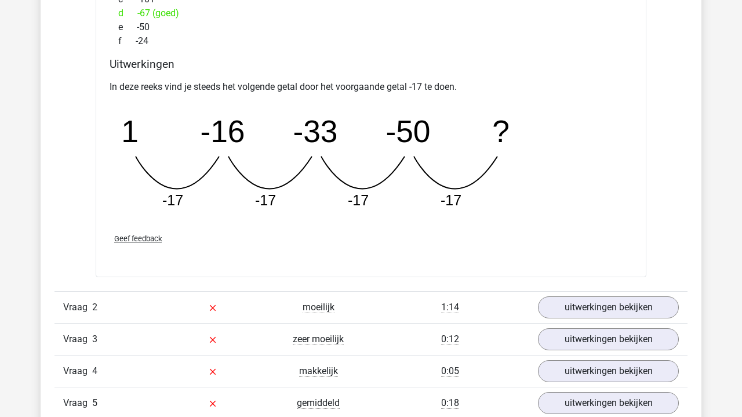
scroll to position [1105, 0]
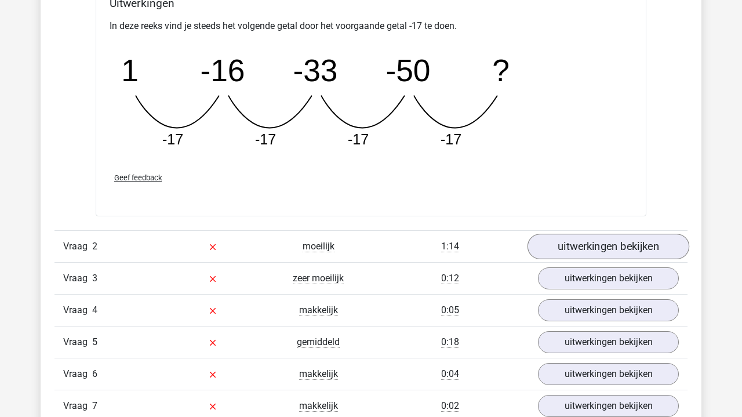
click at [588, 247] on link "uitwerkingen bekijken" at bounding box center [608, 246] width 162 height 25
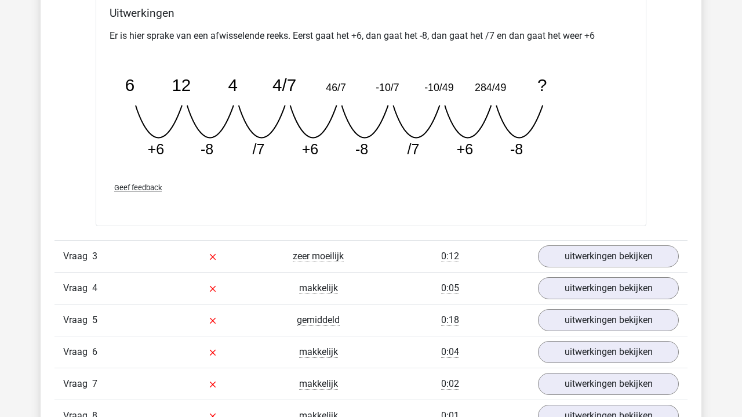
scroll to position [1635, 0]
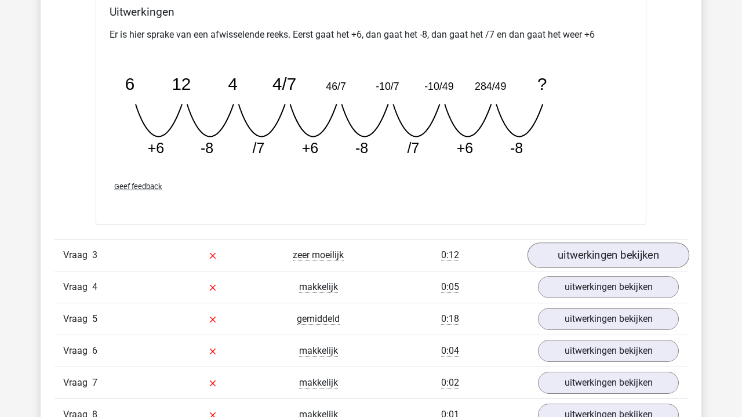
click at [616, 256] on link "uitwerkingen bekijken" at bounding box center [608, 254] width 162 height 25
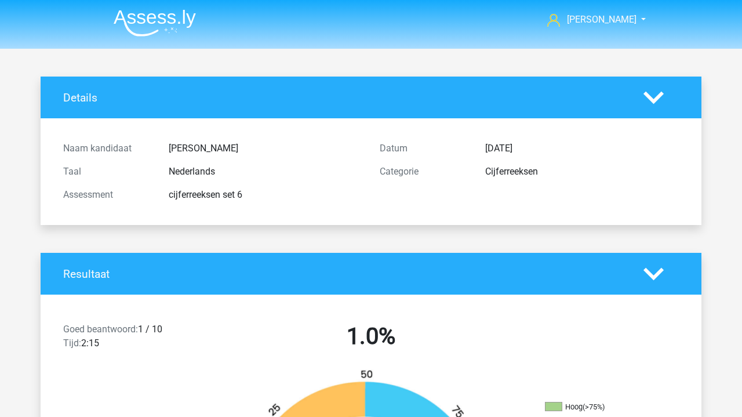
scroll to position [0, 0]
click at [141, 16] on img at bounding box center [155, 22] width 82 height 27
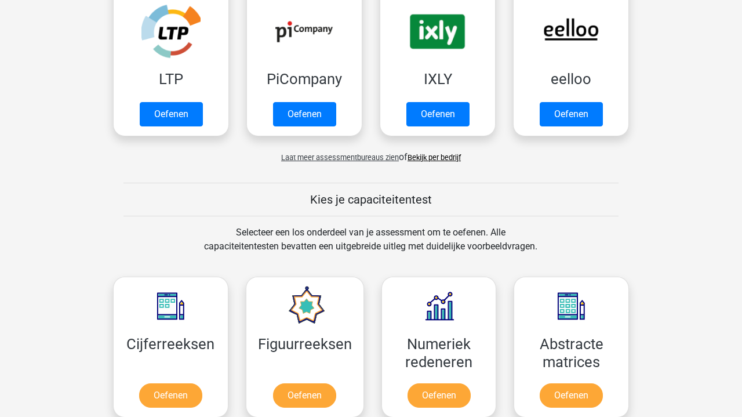
scroll to position [270, 0]
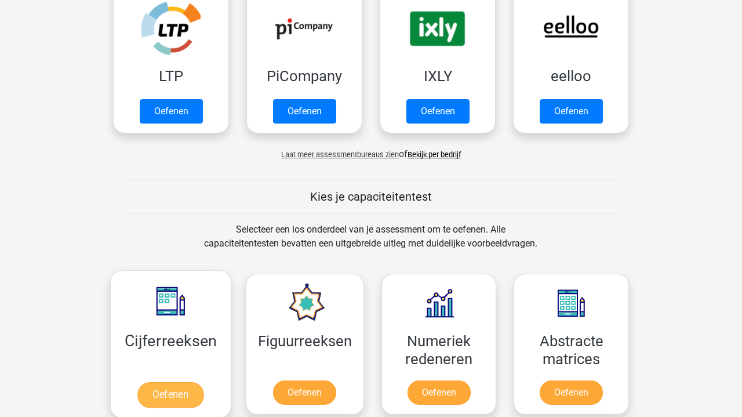
click at [176, 397] on link "Oefenen" at bounding box center [170, 394] width 66 height 25
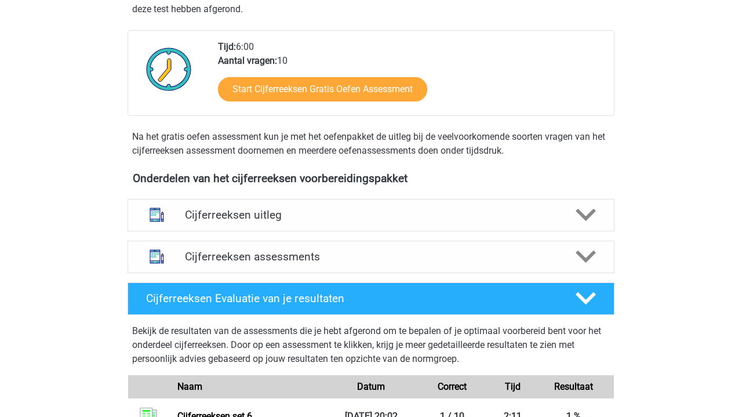
scroll to position [269, 0]
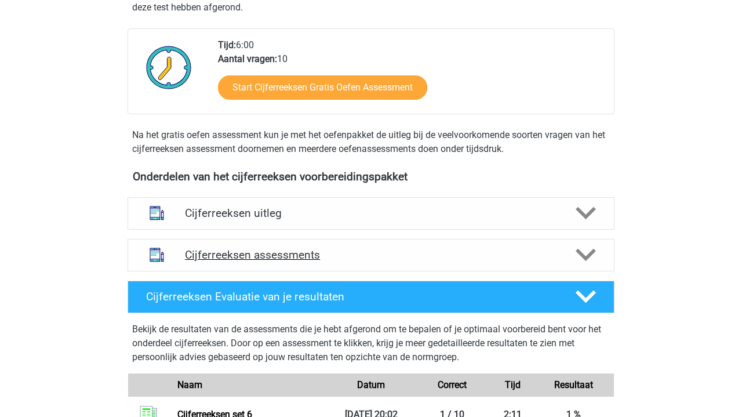
click at [217, 261] on h4 "Cijferreeksen assessments" at bounding box center [371, 254] width 372 height 13
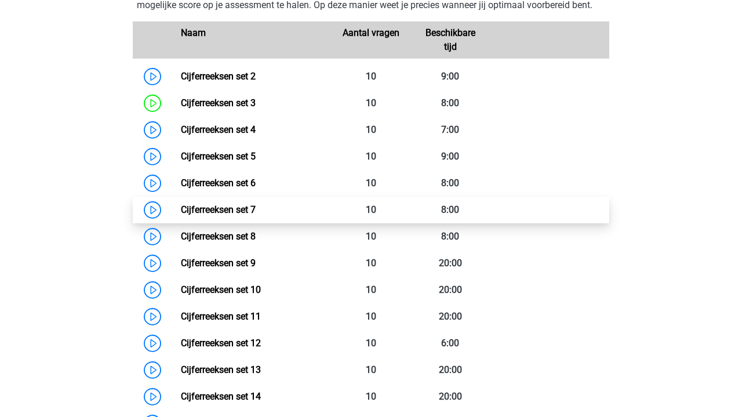
scroll to position [579, 0]
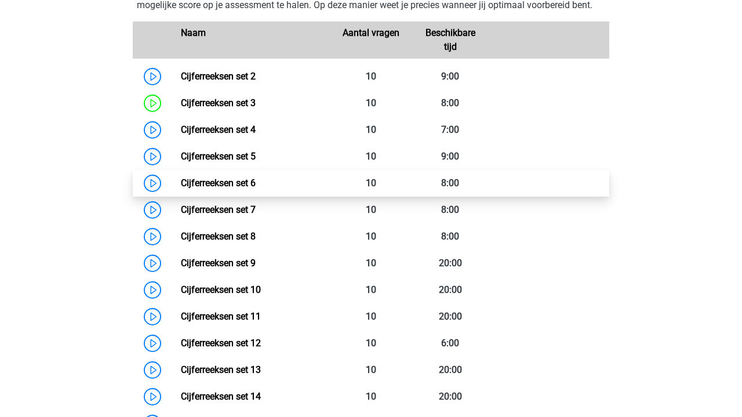
click at [181, 188] on link "Cijferreeksen set 6" at bounding box center [218, 182] width 75 height 11
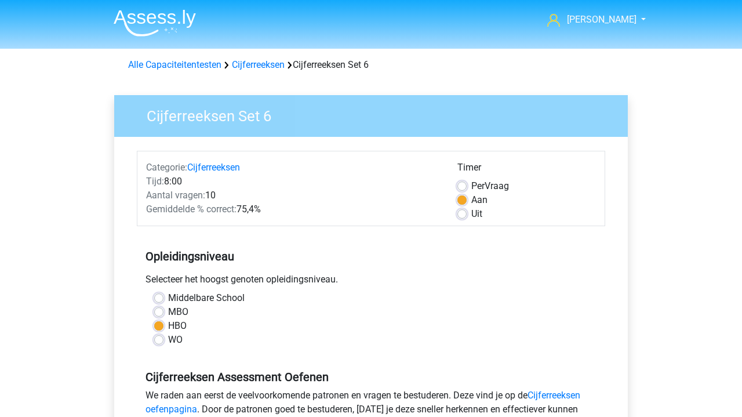
click at [168, 311] on label "MBO" at bounding box center [178, 312] width 20 height 14
click at [158, 311] on input "MBO" at bounding box center [158, 311] width 9 height 12
radio input "true"
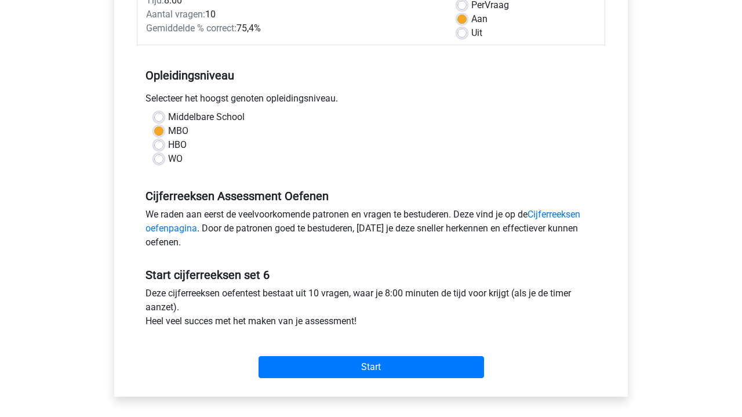
scroll to position [183, 0]
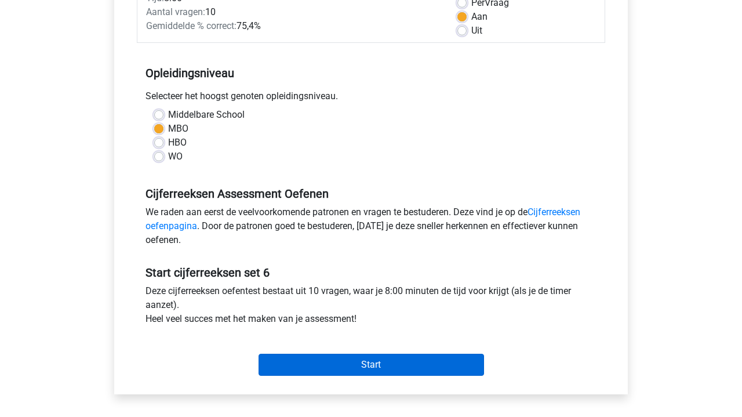
click at [355, 360] on input "Start" at bounding box center [370, 364] width 225 height 22
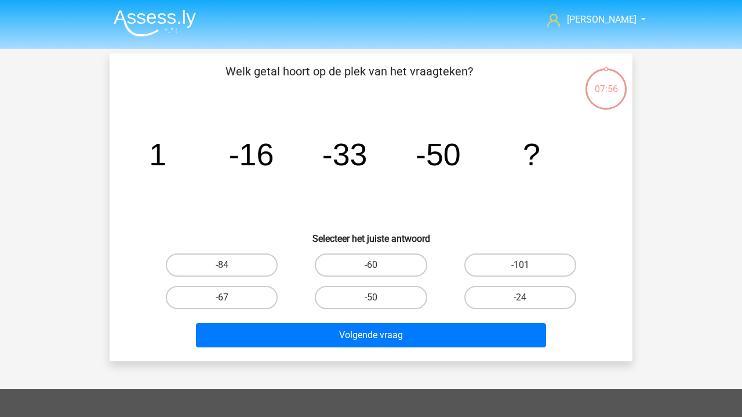
click at [256, 294] on label "-67" at bounding box center [222, 297] width 112 height 23
click at [229, 297] on input "-67" at bounding box center [226, 301] width 8 height 8
radio input "true"
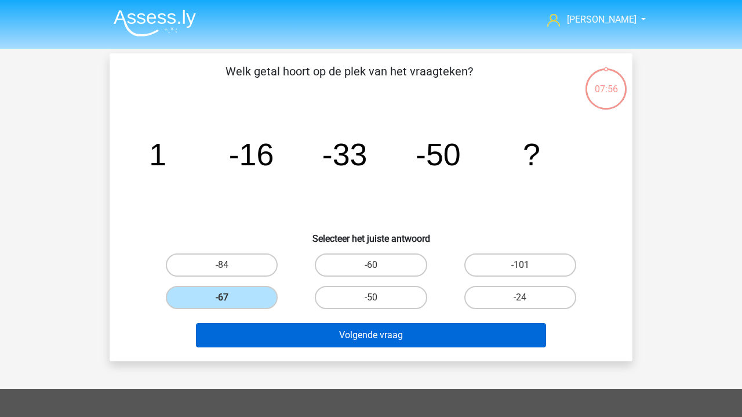
click at [321, 338] on button "Volgende vraag" at bounding box center [371, 335] width 351 height 24
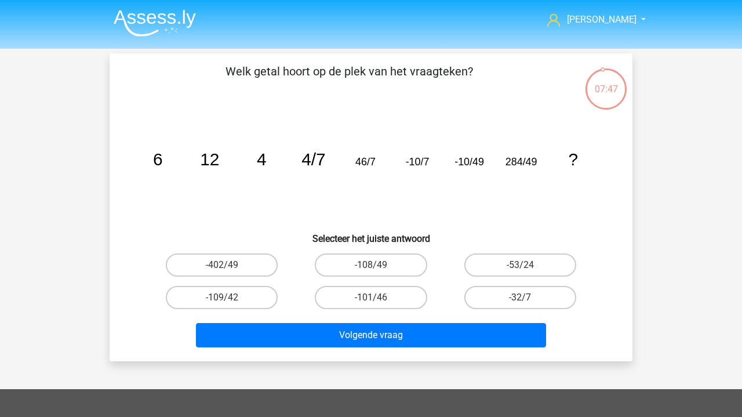
click at [156, 25] on img at bounding box center [155, 22] width 82 height 27
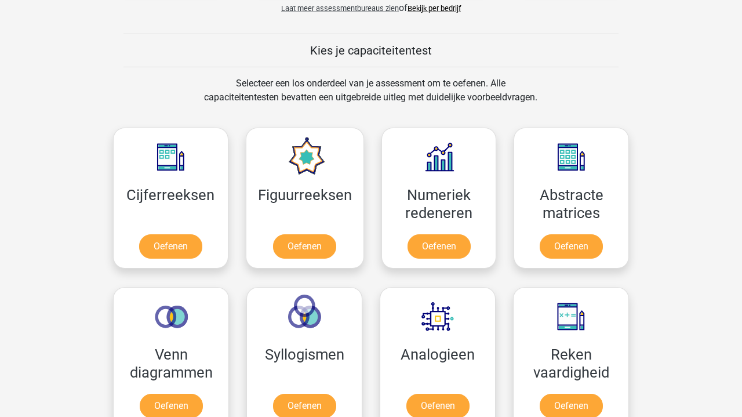
scroll to position [421, 0]
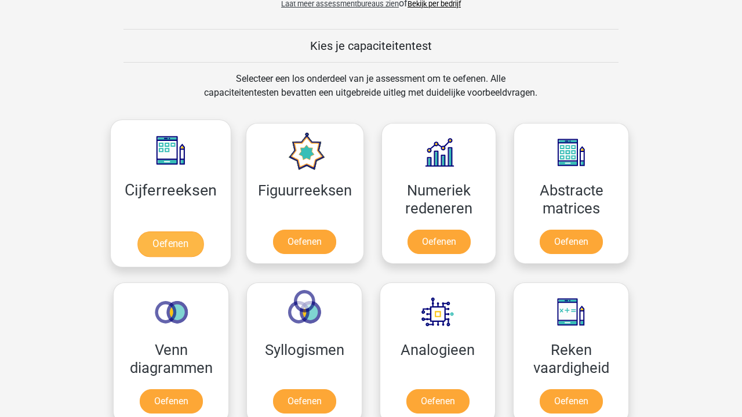
click at [178, 245] on link "Oefenen" at bounding box center [170, 243] width 66 height 25
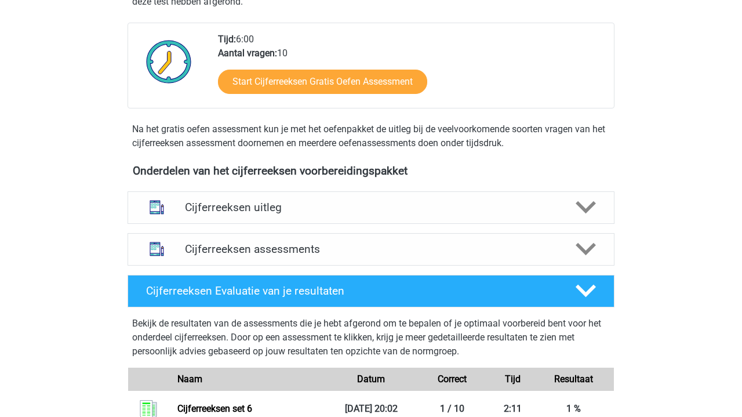
scroll to position [320, 0]
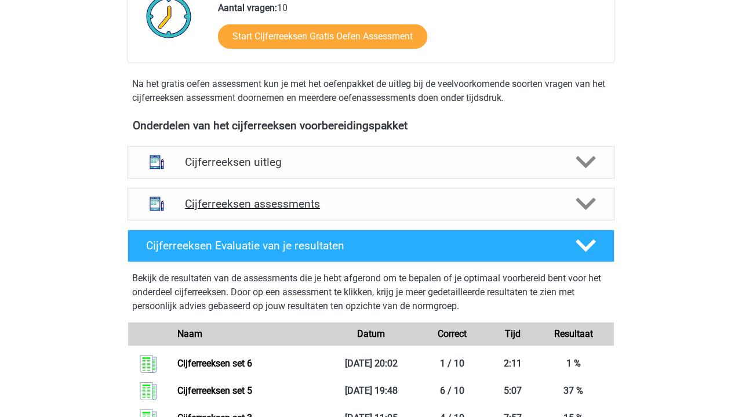
click at [218, 210] on h4 "Cijferreeksen assessments" at bounding box center [371, 203] width 372 height 13
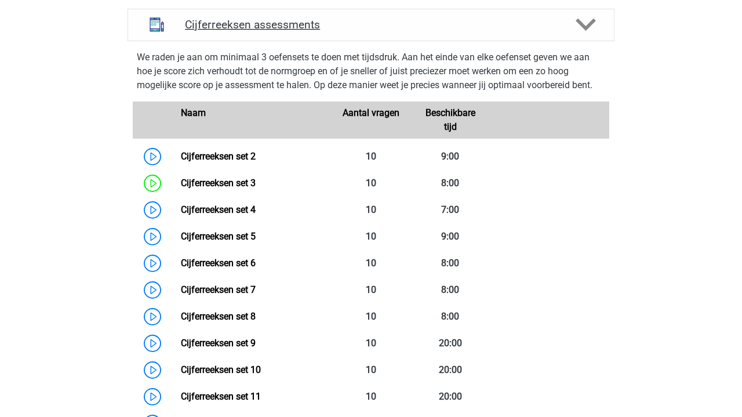
scroll to position [503, 0]
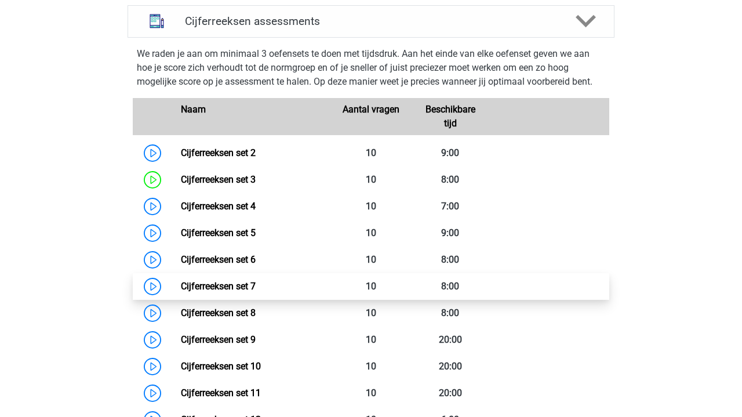
click at [181, 291] on link "Cijferreeksen set 7" at bounding box center [218, 285] width 75 height 11
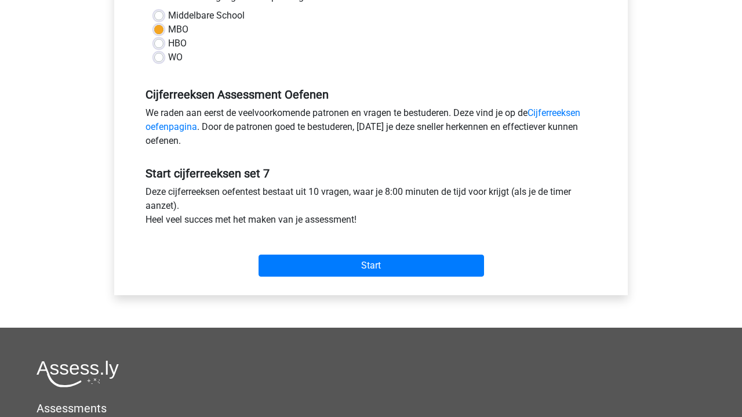
scroll to position [286, 0]
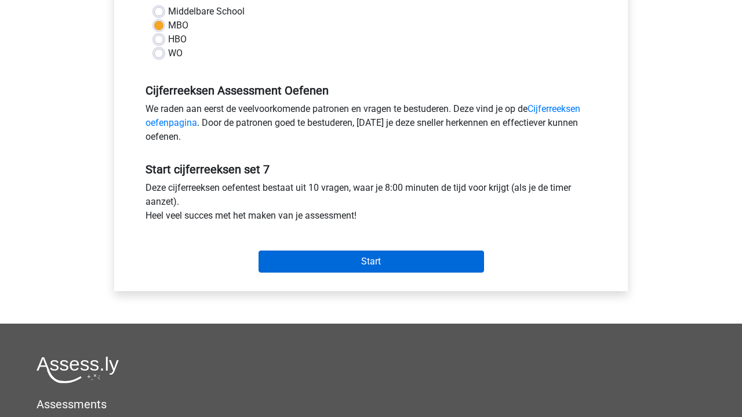
click at [364, 257] on input "Start" at bounding box center [370, 261] width 225 height 22
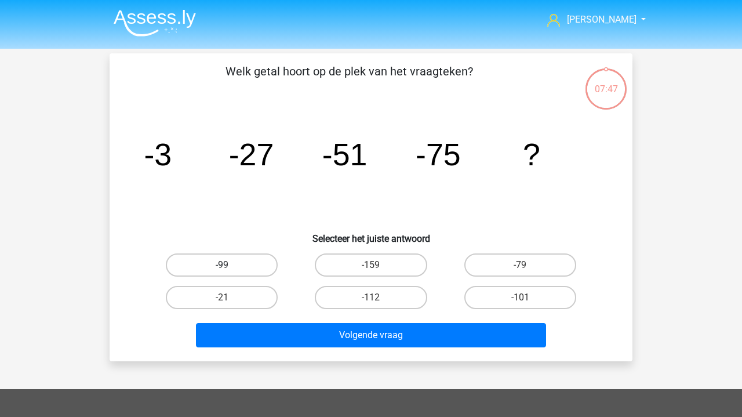
click at [260, 265] on label "-99" at bounding box center [222, 264] width 112 height 23
click at [229, 265] on input "-99" at bounding box center [226, 269] width 8 height 8
radio input "true"
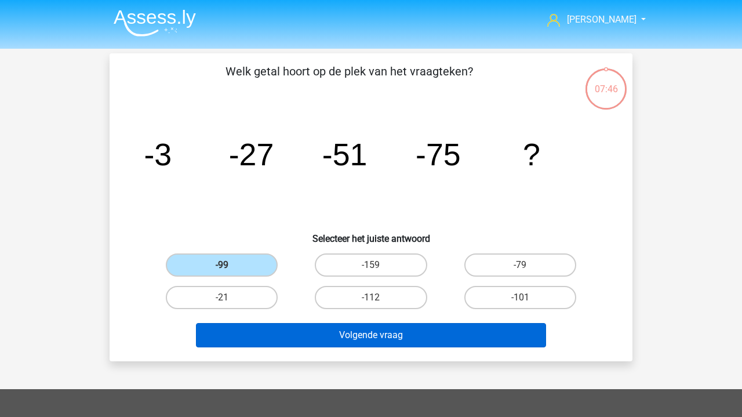
click at [305, 329] on button "Volgende vraag" at bounding box center [371, 335] width 351 height 24
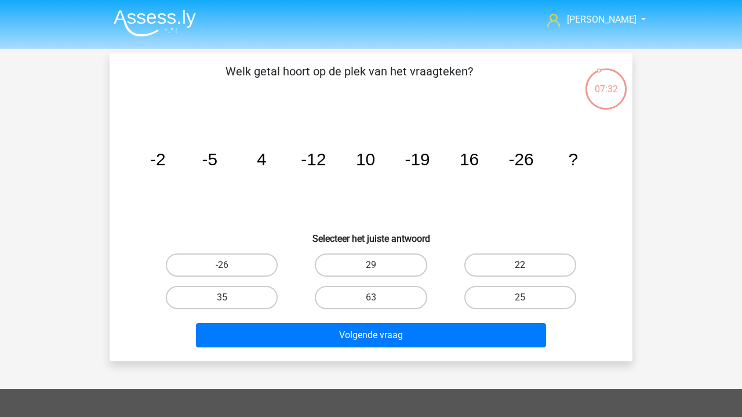
click at [533, 260] on label "22" at bounding box center [520, 264] width 112 height 23
click at [527, 265] on input "22" at bounding box center [524, 269] width 8 height 8
radio input "true"
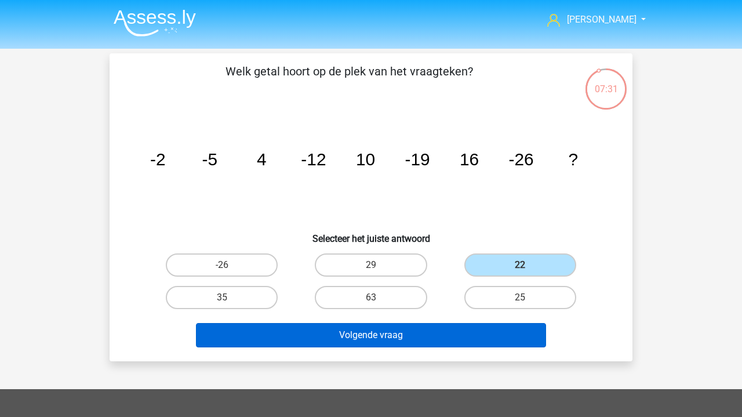
click at [459, 334] on button "Volgende vraag" at bounding box center [371, 335] width 351 height 24
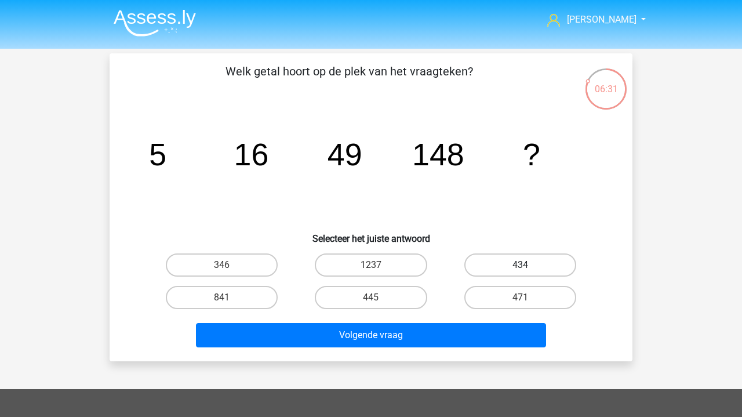
click at [515, 260] on label "434" at bounding box center [520, 264] width 112 height 23
click at [520, 265] on input "434" at bounding box center [524, 269] width 8 height 8
radio input "true"
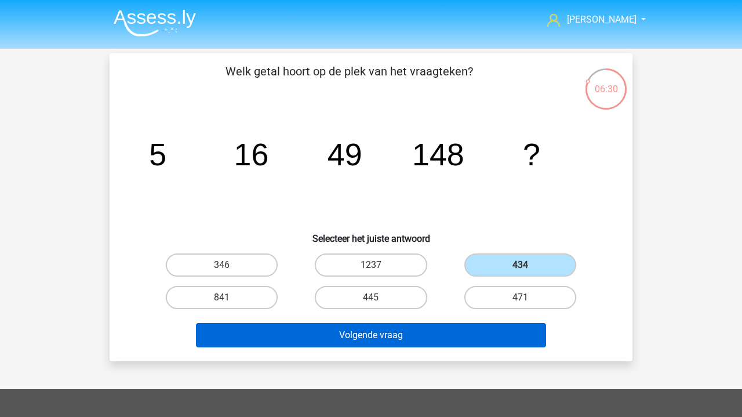
click at [397, 337] on button "Volgende vraag" at bounding box center [371, 335] width 351 height 24
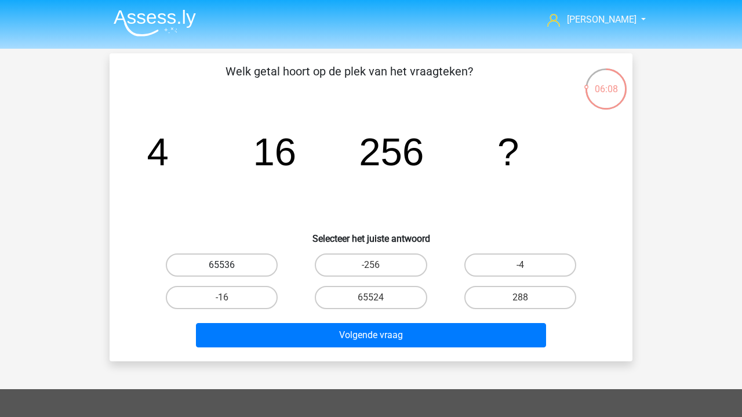
click at [243, 258] on label "65536" at bounding box center [222, 264] width 112 height 23
click at [229, 265] on input "65536" at bounding box center [226, 269] width 8 height 8
radio input "true"
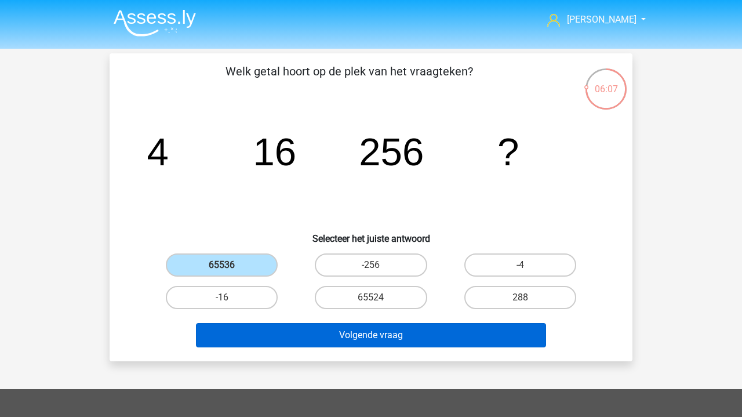
click at [323, 332] on button "Volgende vraag" at bounding box center [371, 335] width 351 height 24
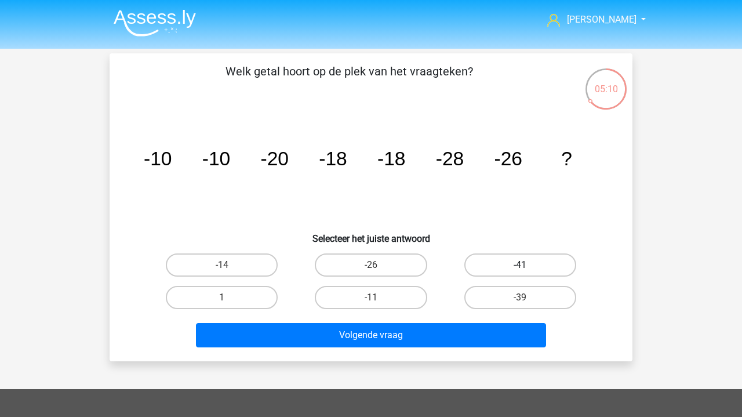
click at [519, 267] on label "-41" at bounding box center [520, 264] width 112 height 23
click at [520, 267] on input "-41" at bounding box center [524, 269] width 8 height 8
radio input "true"
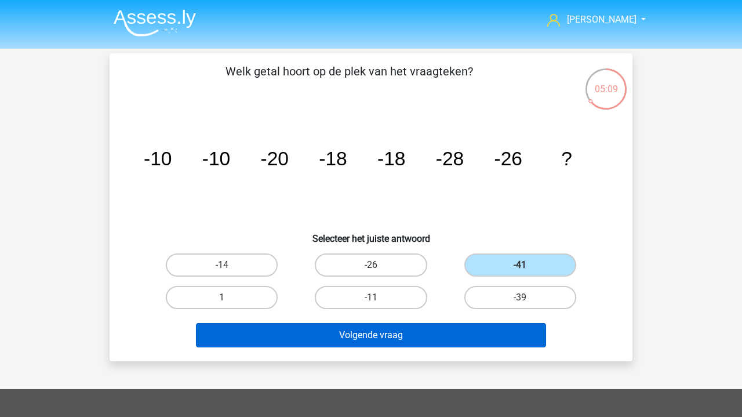
click at [430, 331] on button "Volgende vraag" at bounding box center [371, 335] width 351 height 24
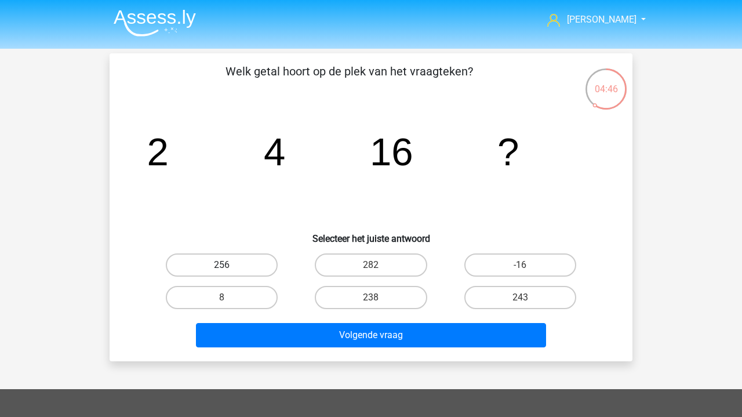
click at [218, 268] on label "256" at bounding box center [222, 264] width 112 height 23
click at [222, 268] on input "256" at bounding box center [226, 269] width 8 height 8
radio input "true"
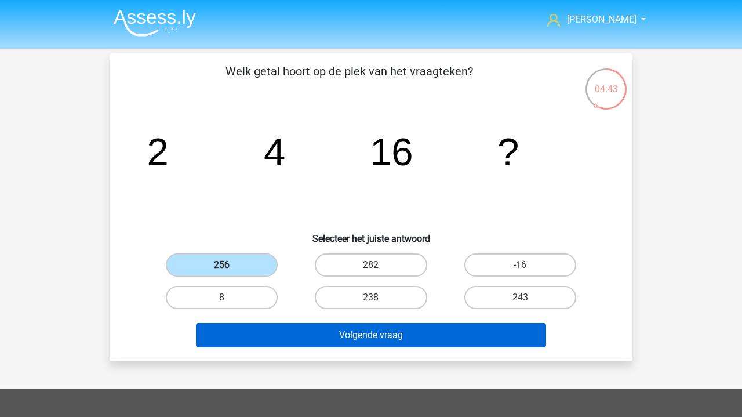
click at [327, 334] on button "Volgende vraag" at bounding box center [371, 335] width 351 height 24
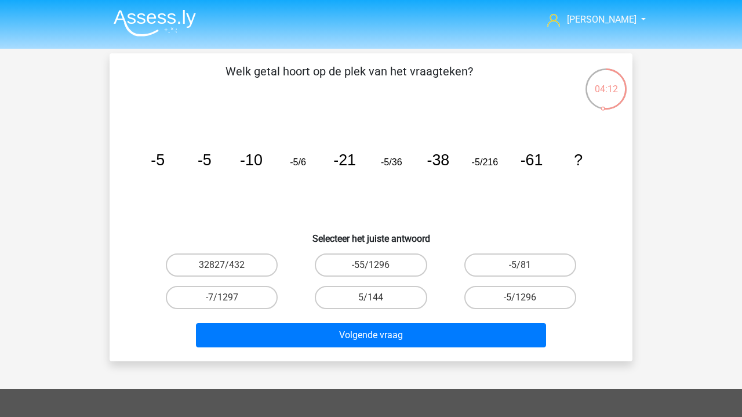
click at [527, 297] on input "-5/1296" at bounding box center [524, 301] width 8 height 8
radio input "true"
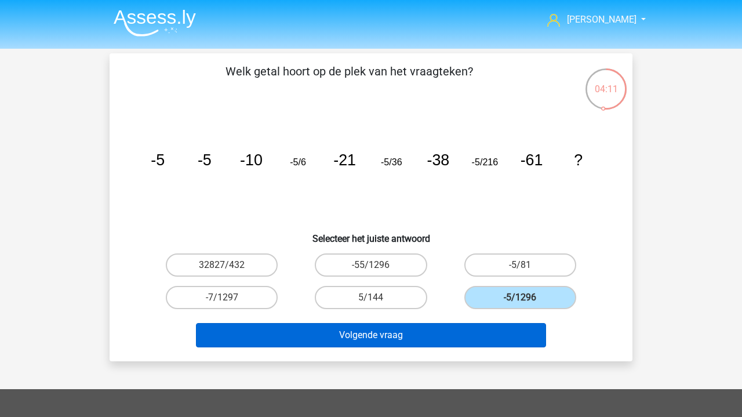
click at [477, 328] on button "Volgende vraag" at bounding box center [371, 335] width 351 height 24
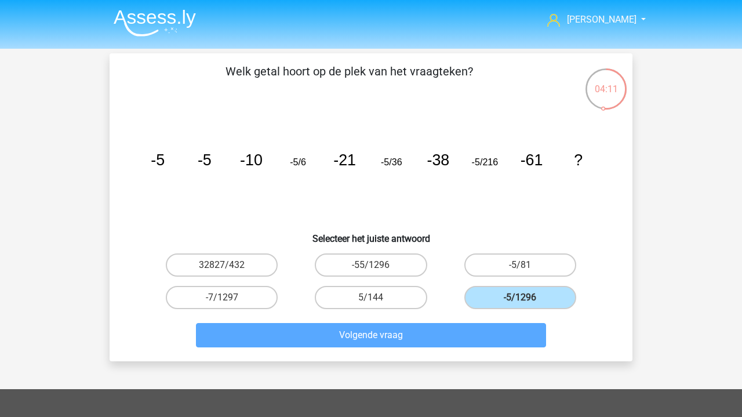
scroll to position [53, 0]
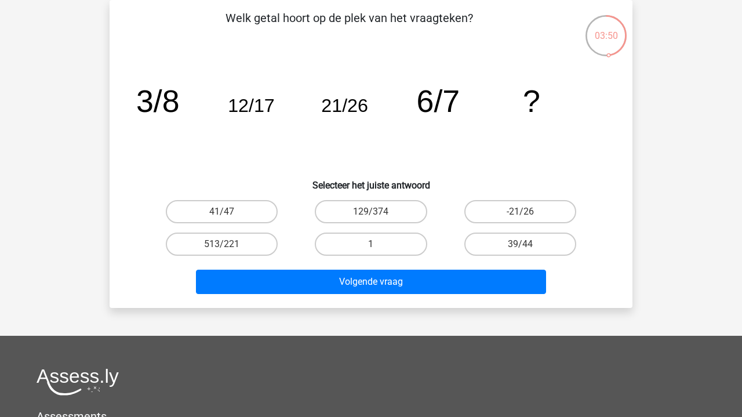
click at [526, 215] on input "-21/26" at bounding box center [524, 215] width 8 height 8
radio input "true"
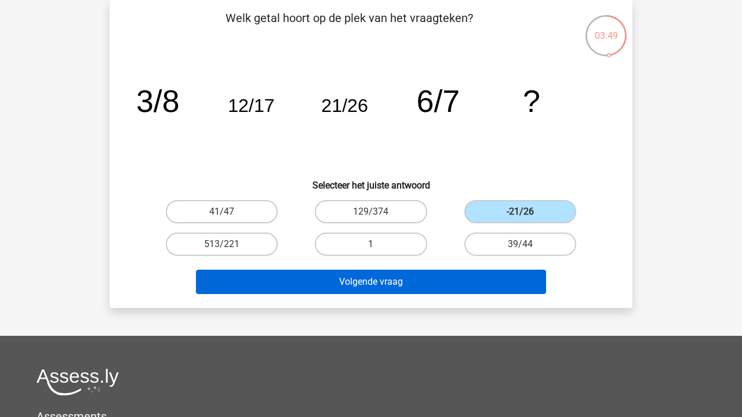
click at [448, 279] on button "Volgende vraag" at bounding box center [371, 281] width 351 height 24
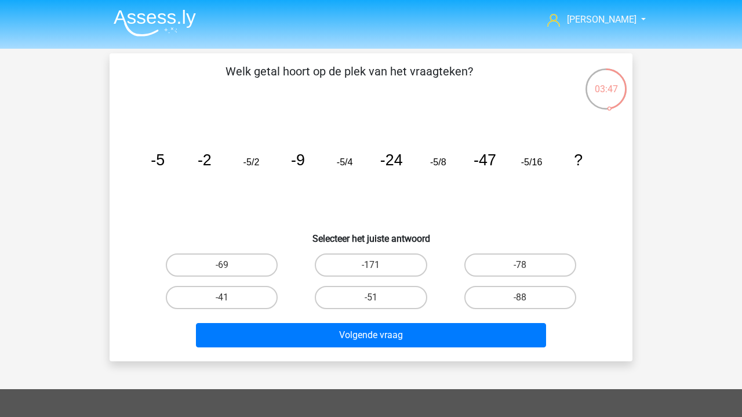
scroll to position [0, 0]
click at [520, 264] on label "-78" at bounding box center [520, 264] width 112 height 23
click at [520, 265] on input "-78" at bounding box center [524, 269] width 8 height 8
radio input "true"
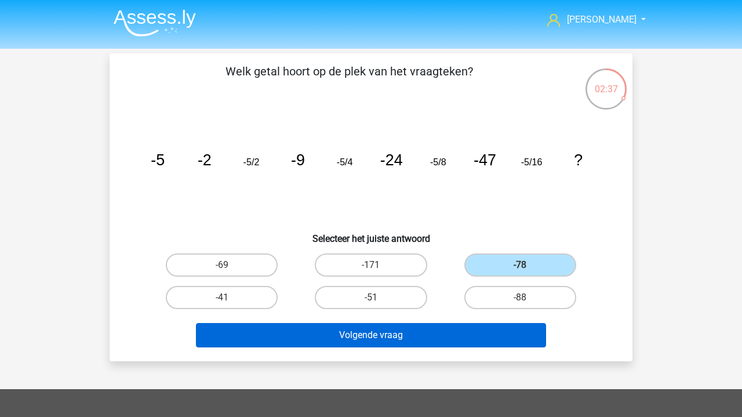
click at [389, 337] on button "Volgende vraag" at bounding box center [371, 335] width 351 height 24
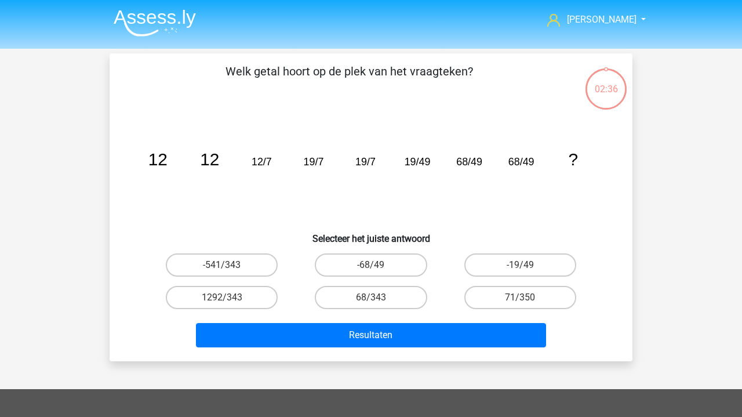
scroll to position [53, 0]
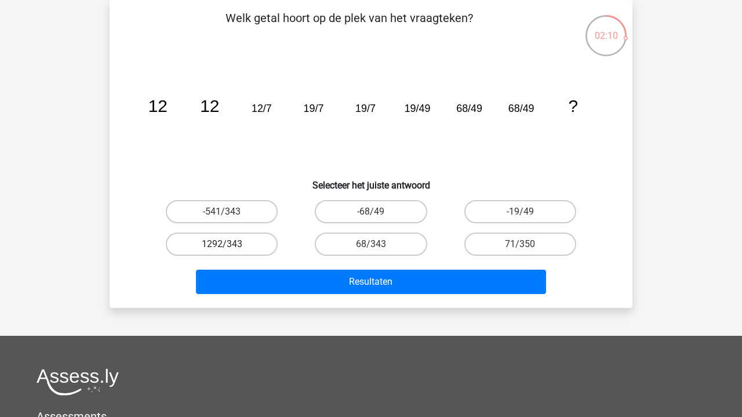
click at [243, 243] on label "1292/343" at bounding box center [222, 243] width 112 height 23
click at [229, 244] on input "1292/343" at bounding box center [226, 248] width 8 height 8
radio input "true"
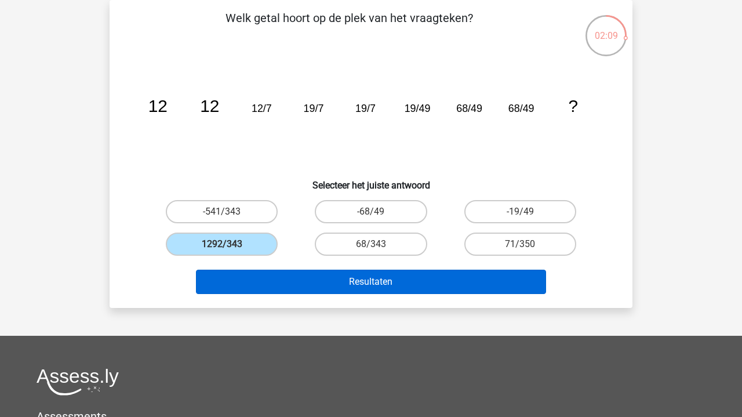
click at [324, 276] on button "Resultaten" at bounding box center [371, 281] width 351 height 24
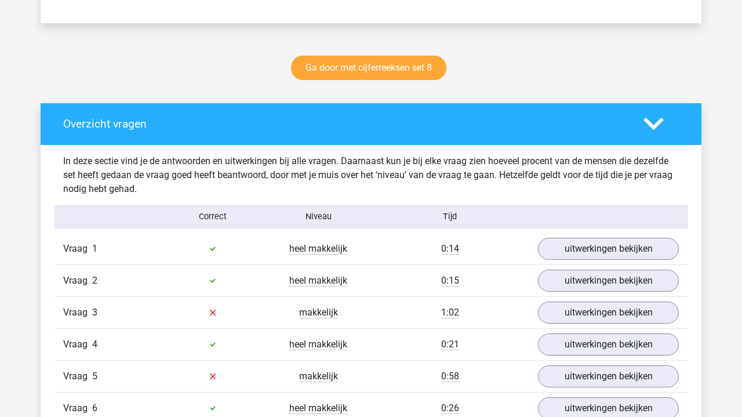
scroll to position [566, 0]
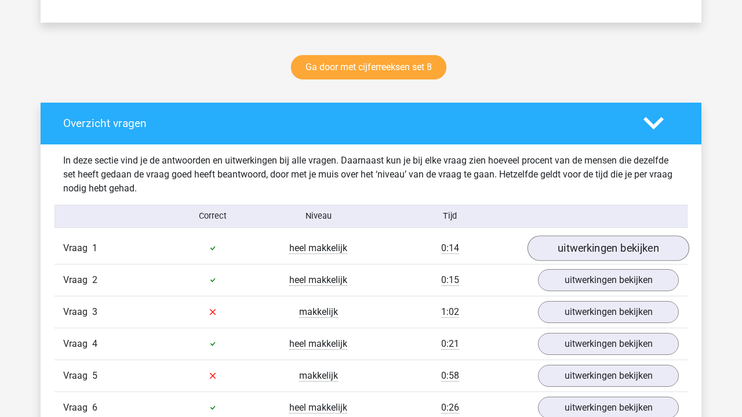
click at [586, 251] on link "uitwerkingen bekijken" at bounding box center [608, 247] width 162 height 25
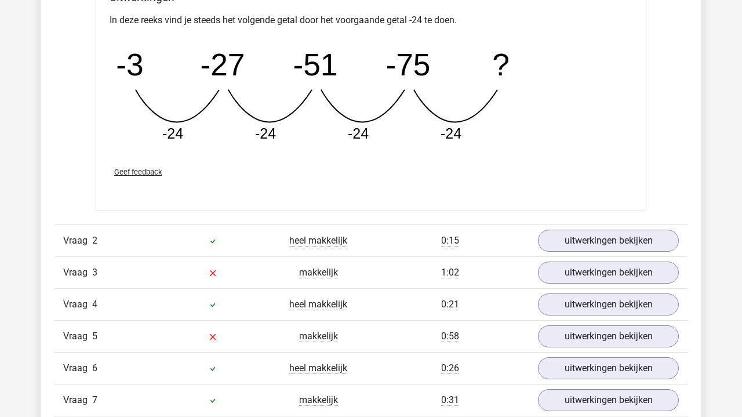
scroll to position [1126, 0]
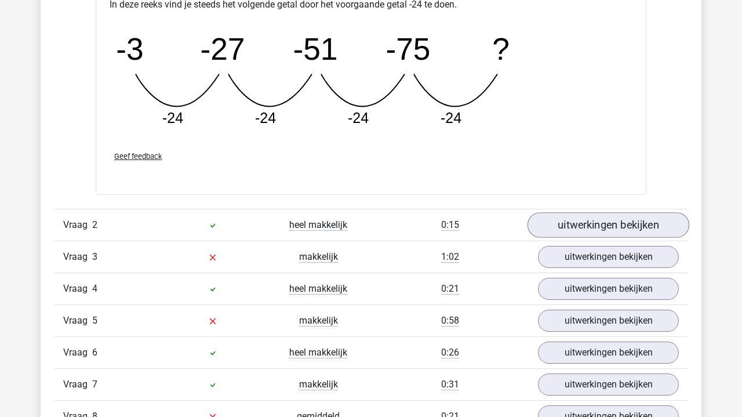
click at [611, 224] on link "uitwerkingen bekijken" at bounding box center [608, 224] width 162 height 25
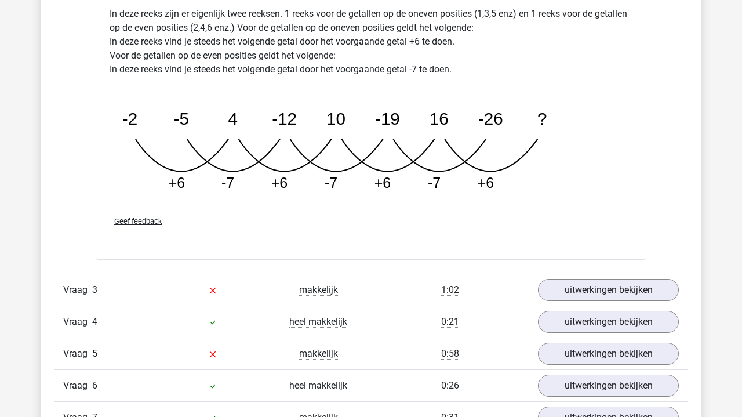
scroll to position [1695, 0]
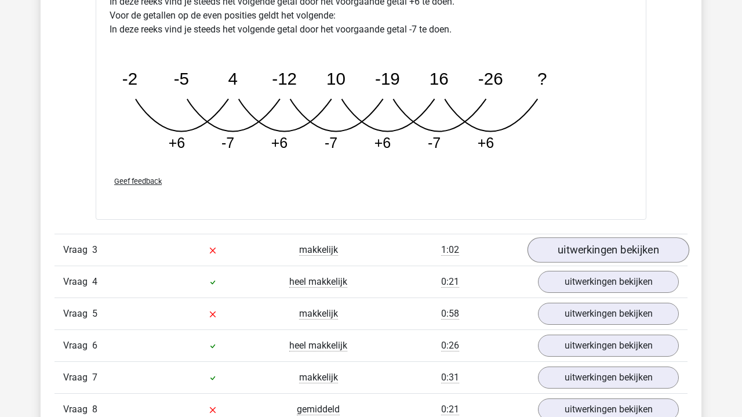
click at [619, 257] on link "uitwerkingen bekijken" at bounding box center [608, 249] width 162 height 25
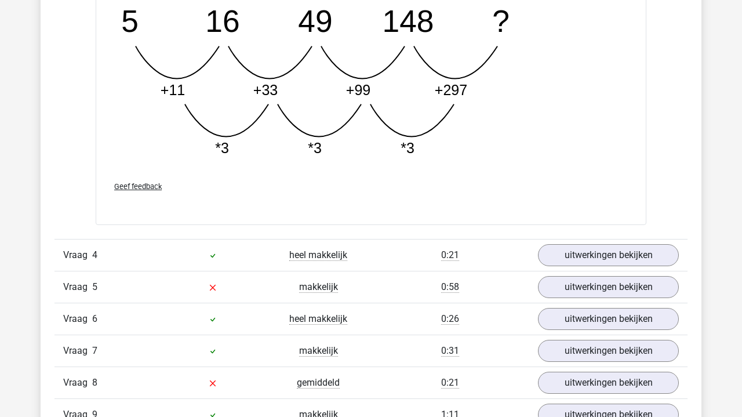
scroll to position [2303, 0]
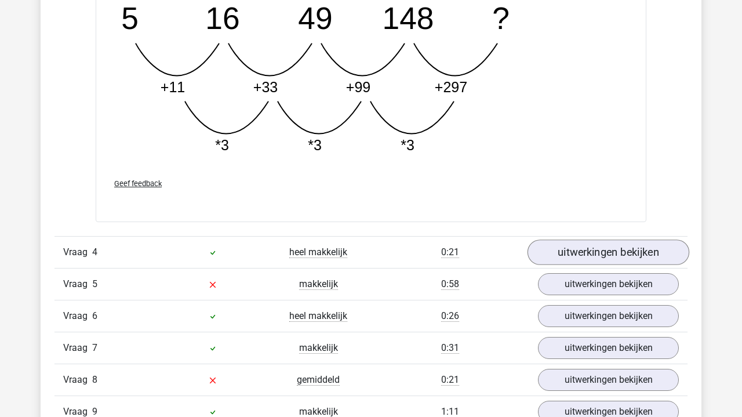
click at [597, 260] on link "uitwerkingen bekijken" at bounding box center [608, 251] width 162 height 25
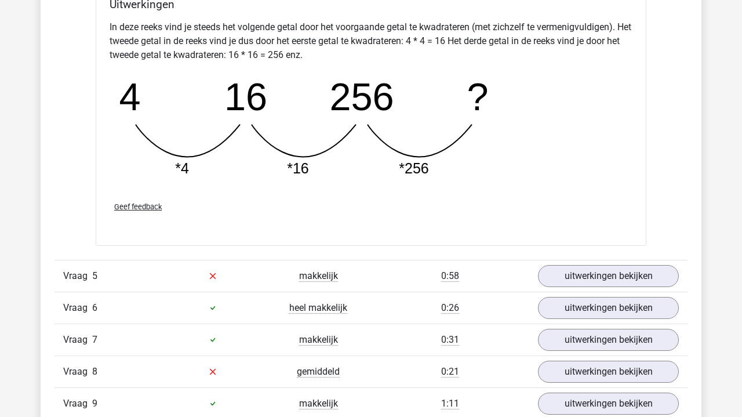
scroll to position [2853, 0]
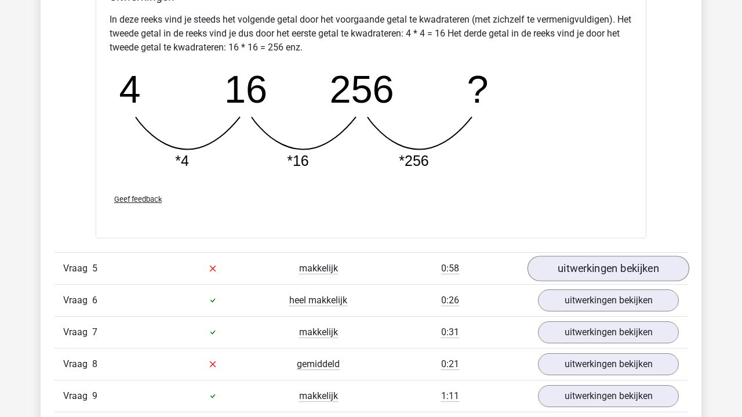
click at [597, 261] on link "uitwerkingen bekijken" at bounding box center [608, 268] width 162 height 25
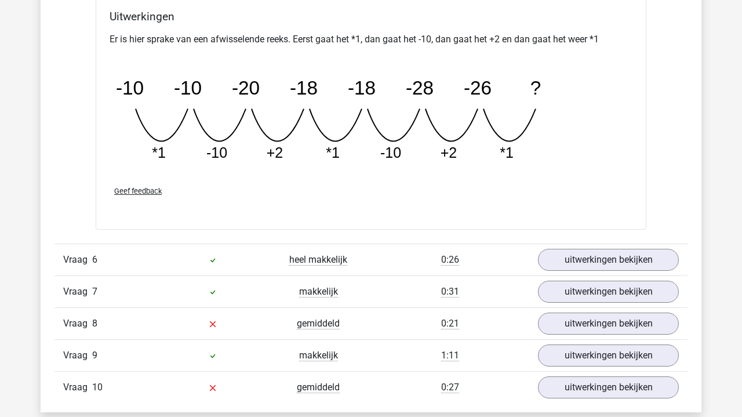
scroll to position [3428, 0]
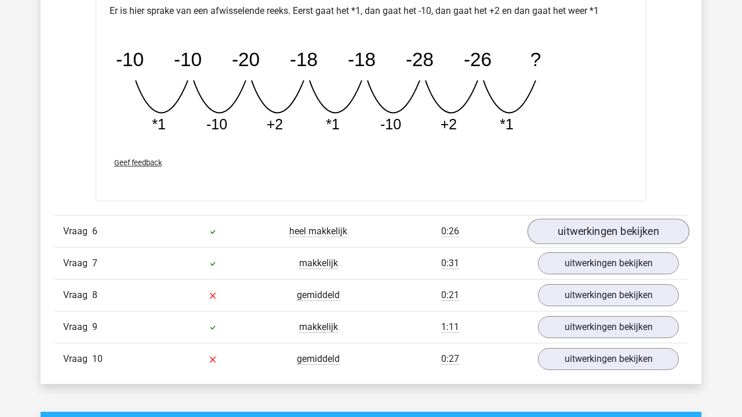
click at [623, 232] on link "uitwerkingen bekijken" at bounding box center [608, 230] width 162 height 25
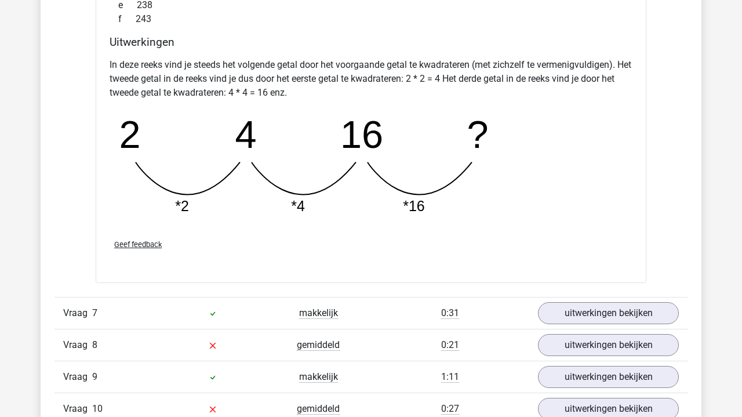
scroll to position [4029, 0]
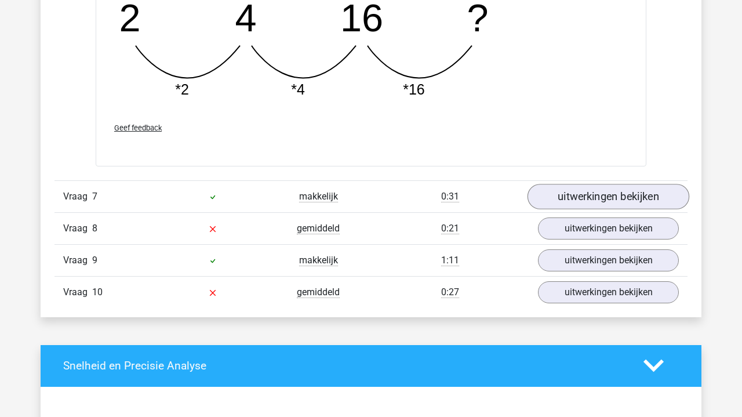
click at [567, 192] on link "uitwerkingen bekijken" at bounding box center [608, 196] width 162 height 25
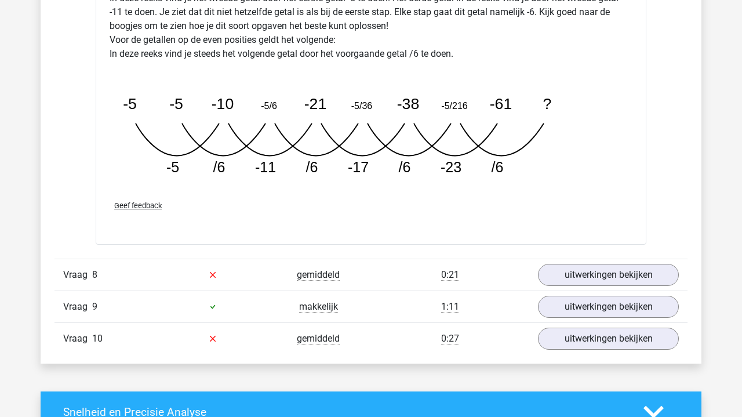
scroll to position [4573, 0]
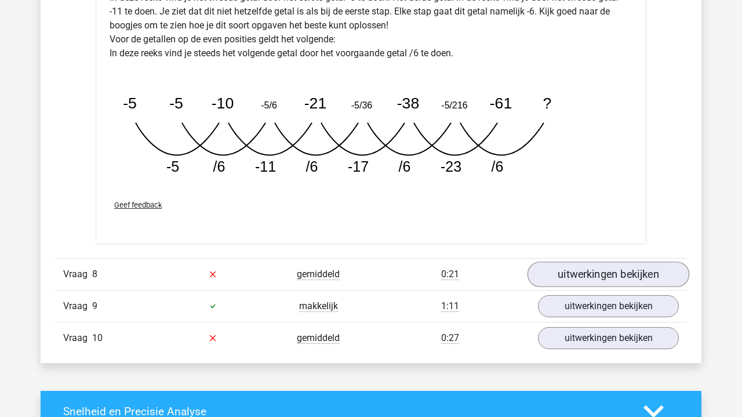
click at [595, 279] on link "uitwerkingen bekijken" at bounding box center [608, 273] width 162 height 25
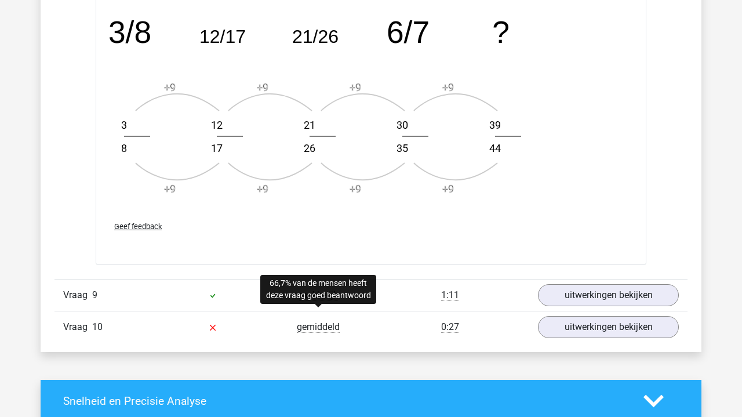
scroll to position [5286, 0]
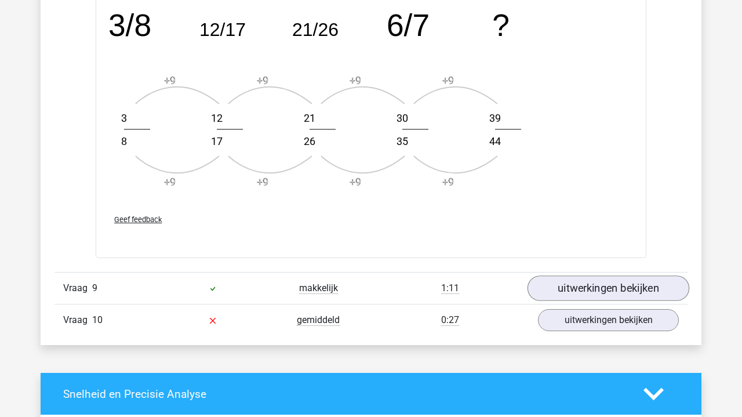
click at [577, 285] on link "uitwerkingen bekijken" at bounding box center [608, 288] width 162 height 25
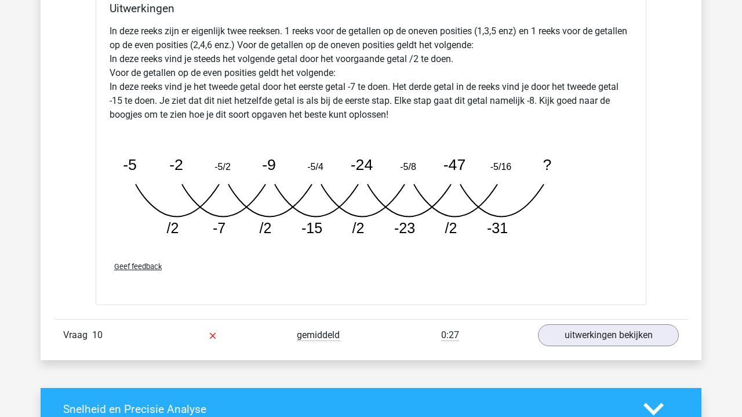
scroll to position [5877, 0]
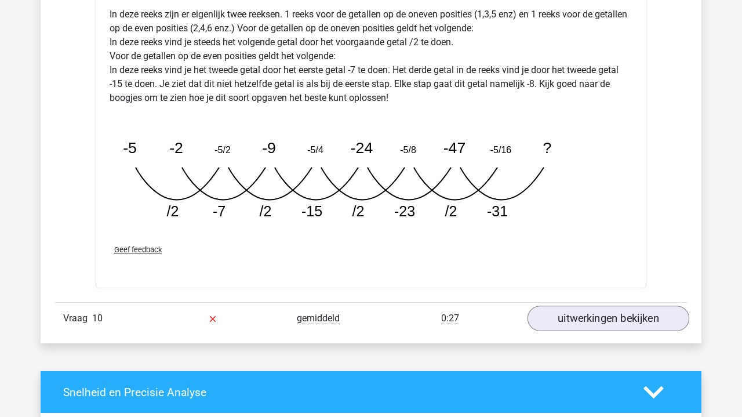
click at [586, 313] on link "uitwerkingen bekijken" at bounding box center [608, 317] width 162 height 25
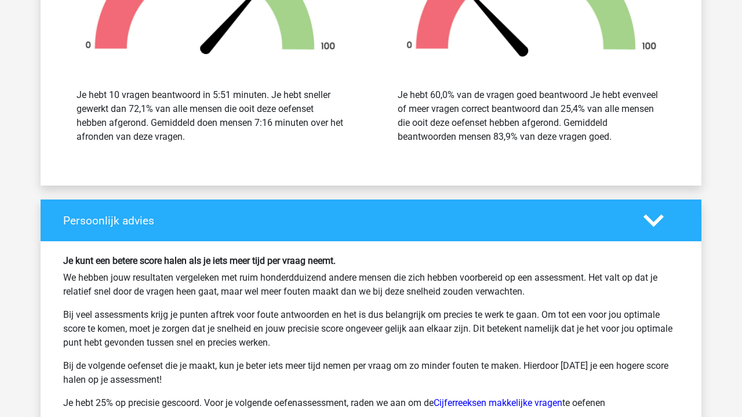
scroll to position [7030, 0]
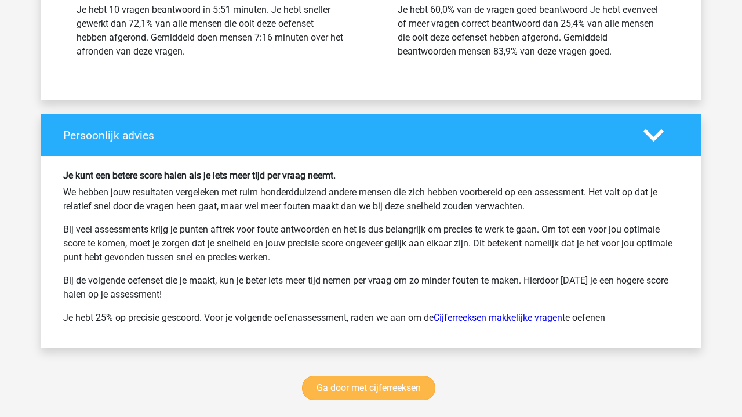
click at [381, 386] on link "Ga door met cijferreeksen" at bounding box center [368, 387] width 133 height 24
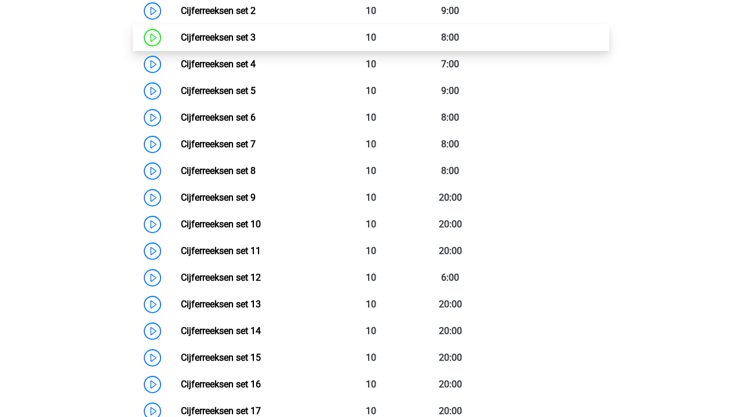
scroll to position [663, 0]
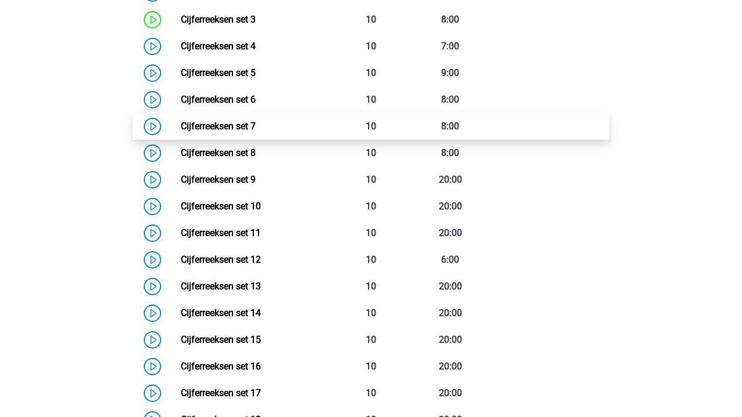
click at [181, 132] on link "Cijferreeksen set 7" at bounding box center [218, 126] width 75 height 11
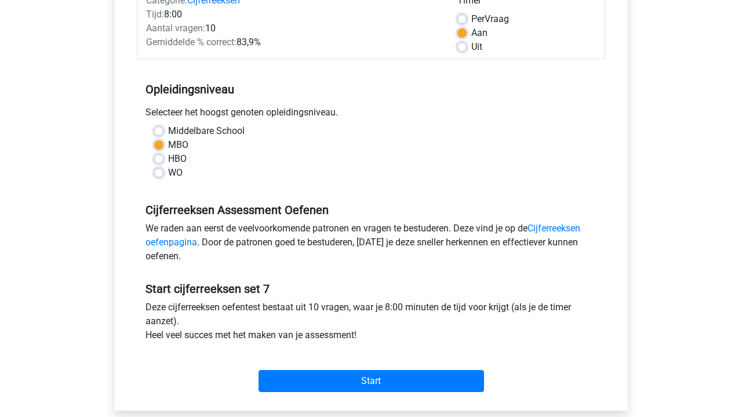
scroll to position [211, 0]
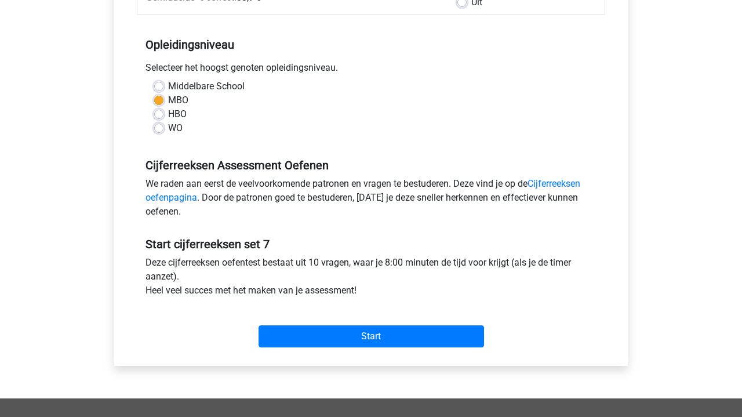
click at [168, 117] on label "HBO" at bounding box center [177, 114] width 19 height 14
click at [158, 117] on input "HBO" at bounding box center [158, 113] width 9 height 12
radio input "true"
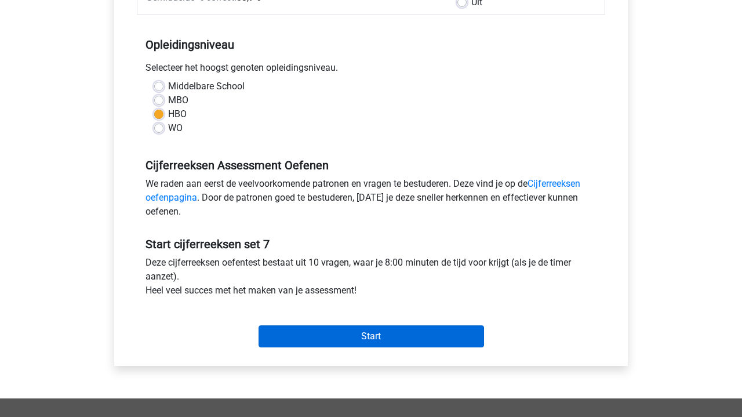
click at [342, 335] on input "Start" at bounding box center [370, 336] width 225 height 22
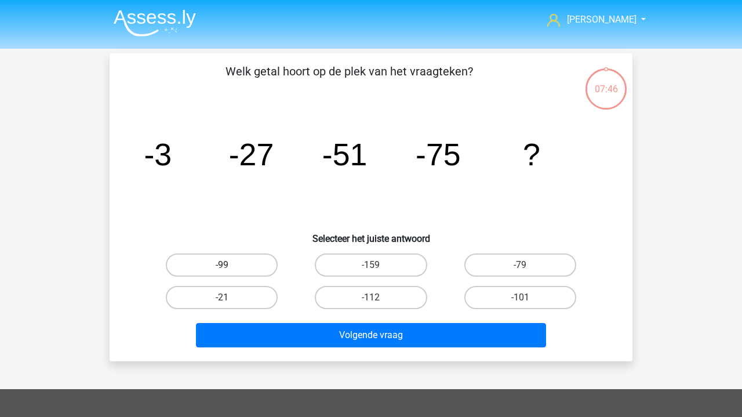
click at [243, 271] on label "-99" at bounding box center [222, 264] width 112 height 23
click at [229, 271] on input "-99" at bounding box center [226, 269] width 8 height 8
radio input "true"
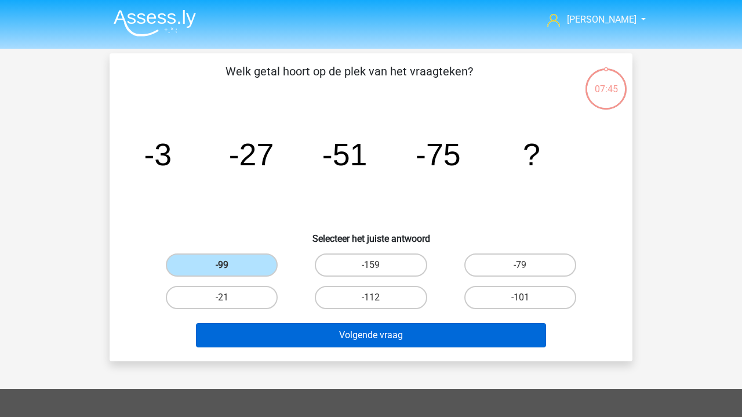
click at [349, 334] on button "Volgende vraag" at bounding box center [371, 335] width 351 height 24
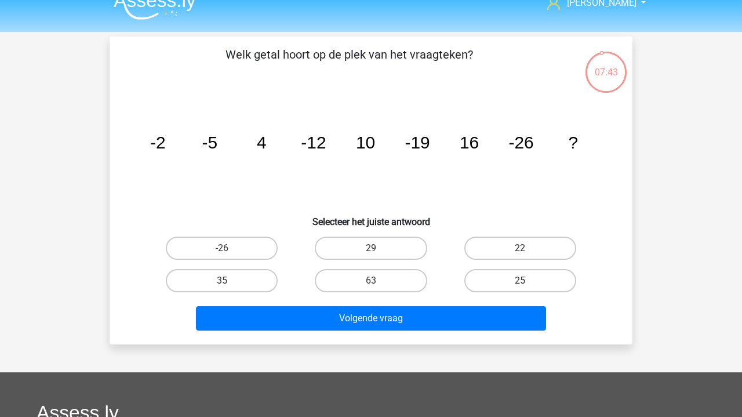
scroll to position [14, 0]
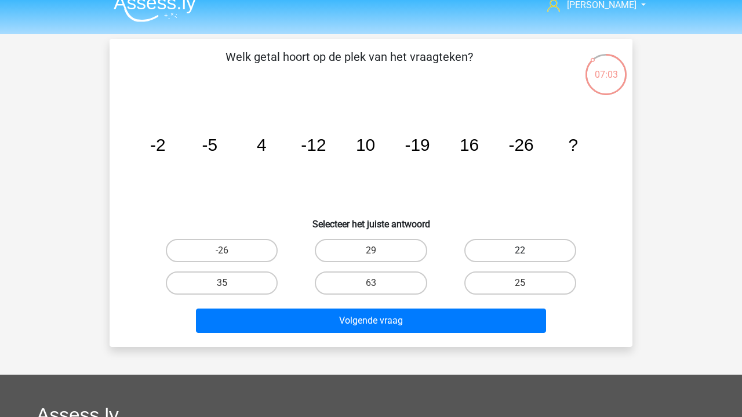
click at [536, 246] on label "22" at bounding box center [520, 250] width 112 height 23
click at [527, 250] on input "22" at bounding box center [524, 254] width 8 height 8
radio input "true"
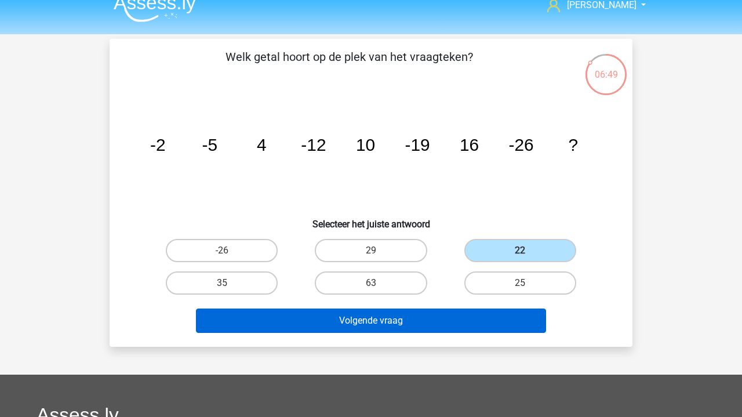
click at [447, 321] on button "Volgende vraag" at bounding box center [371, 320] width 351 height 24
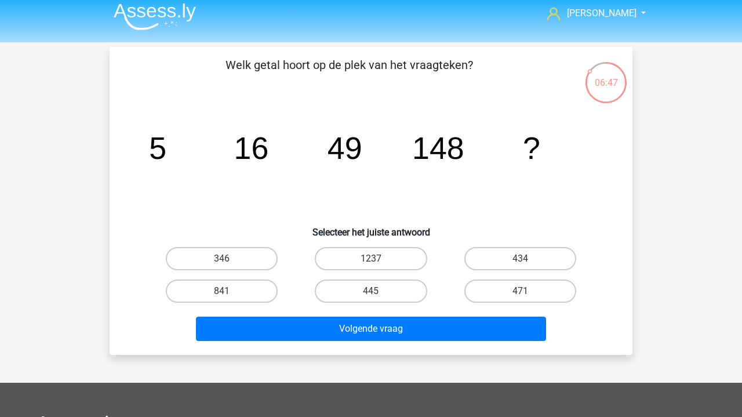
scroll to position [6, 0]
click at [366, 293] on label "445" at bounding box center [371, 290] width 112 height 23
click at [371, 293] on input "445" at bounding box center [375, 295] width 8 height 8
radio input "true"
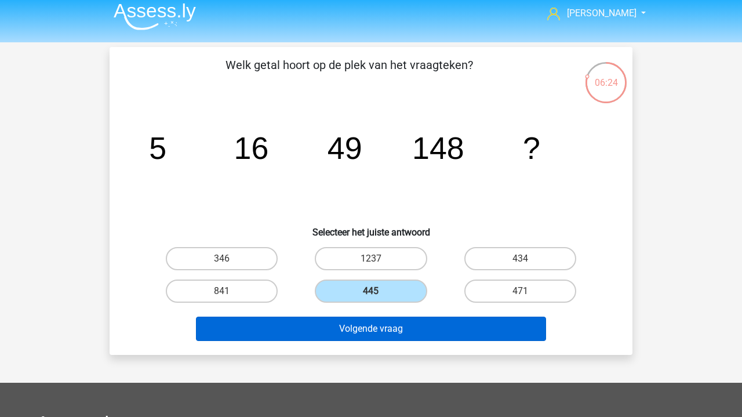
click at [374, 332] on button "Volgende vraag" at bounding box center [371, 328] width 351 height 24
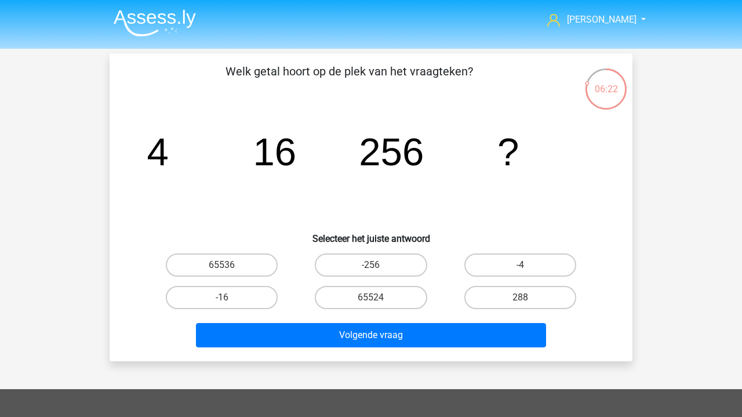
scroll to position [0, 0]
click at [225, 269] on input "65536" at bounding box center [226, 269] width 8 height 8
radio input "true"
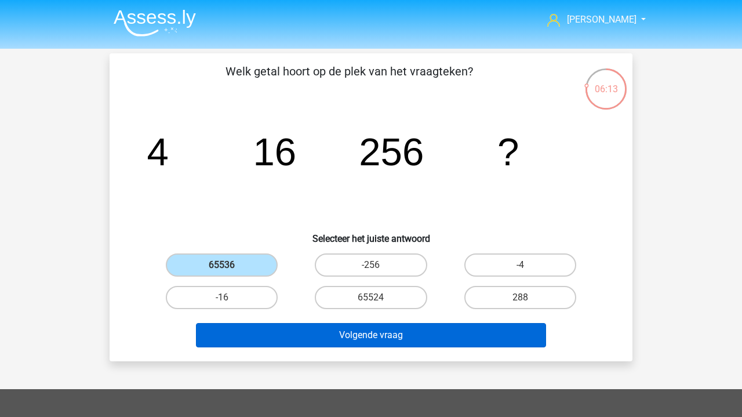
click at [369, 335] on button "Volgende vraag" at bounding box center [371, 335] width 351 height 24
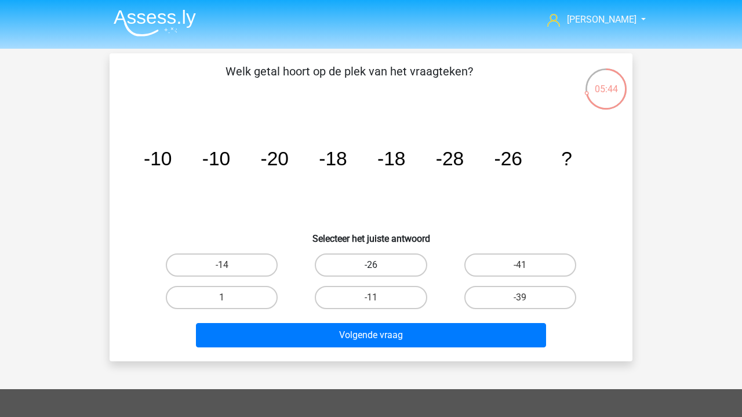
click at [374, 258] on label "-26" at bounding box center [371, 264] width 112 height 23
click at [374, 265] on input "-26" at bounding box center [375, 269] width 8 height 8
radio input "true"
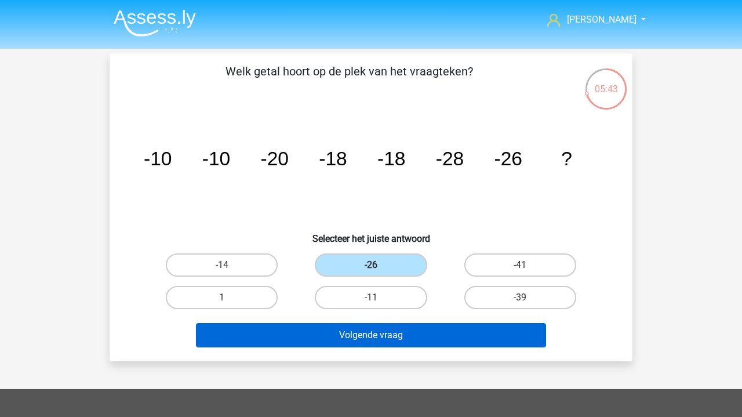
click at [396, 340] on button "Volgende vraag" at bounding box center [371, 335] width 351 height 24
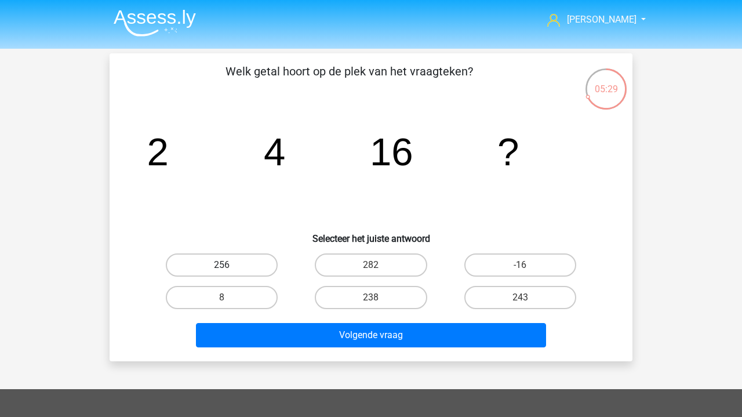
click at [234, 259] on label "256" at bounding box center [222, 264] width 112 height 23
click at [229, 265] on input "256" at bounding box center [226, 269] width 8 height 8
radio input "true"
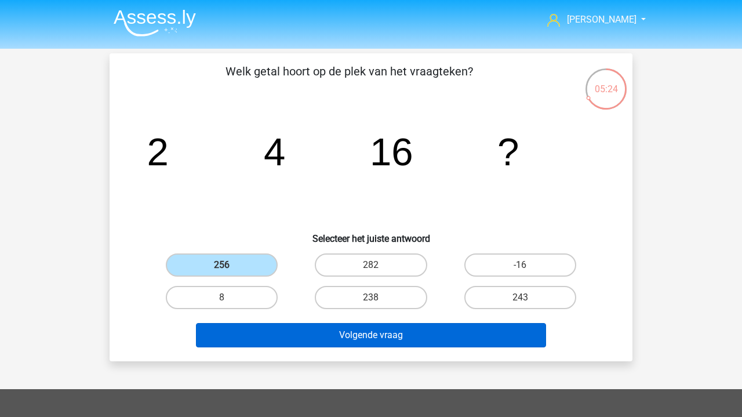
click at [377, 334] on button "Volgende vraag" at bounding box center [371, 335] width 351 height 24
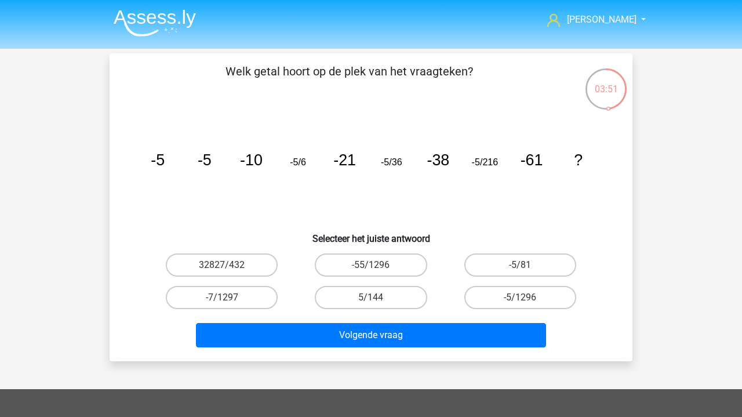
click at [525, 297] on input "-5/1296" at bounding box center [524, 301] width 8 height 8
radio input "true"
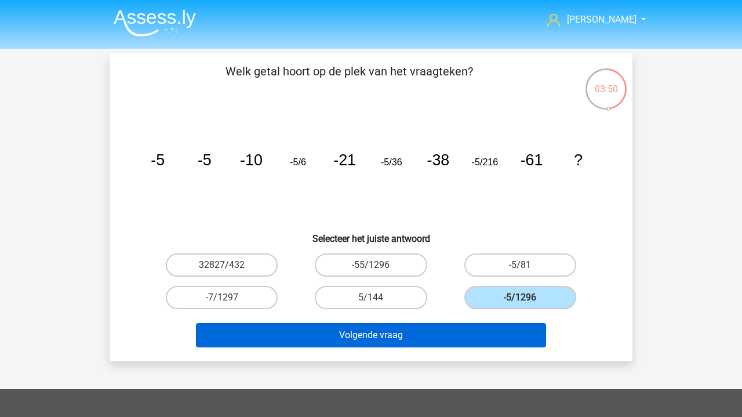
click at [483, 332] on button "Volgende vraag" at bounding box center [371, 335] width 351 height 24
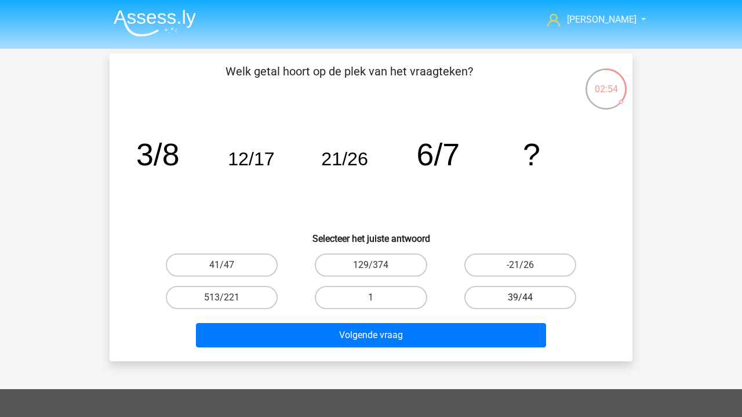
click at [513, 292] on label "39/44" at bounding box center [520, 297] width 112 height 23
click at [520, 297] on input "39/44" at bounding box center [524, 301] width 8 height 8
radio input "true"
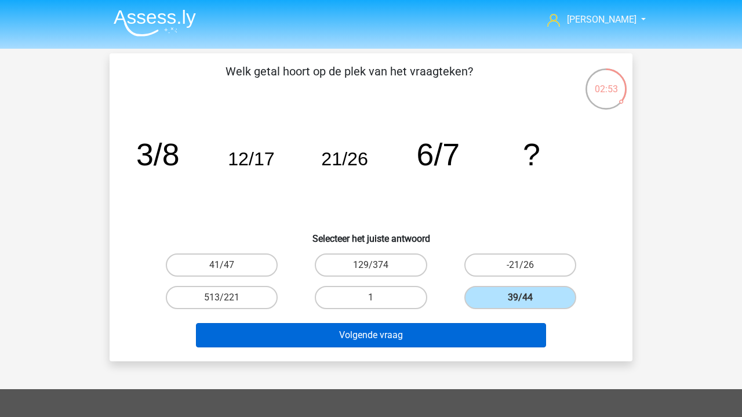
click at [403, 339] on button "Volgende vraag" at bounding box center [371, 335] width 351 height 24
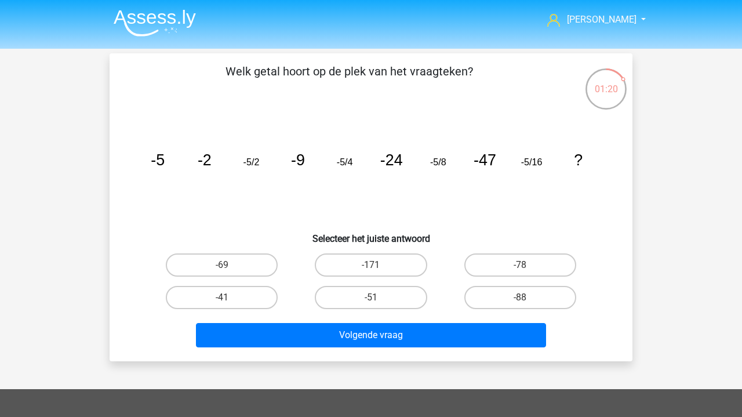
click at [521, 265] on input "-78" at bounding box center [524, 269] width 8 height 8
radio input "true"
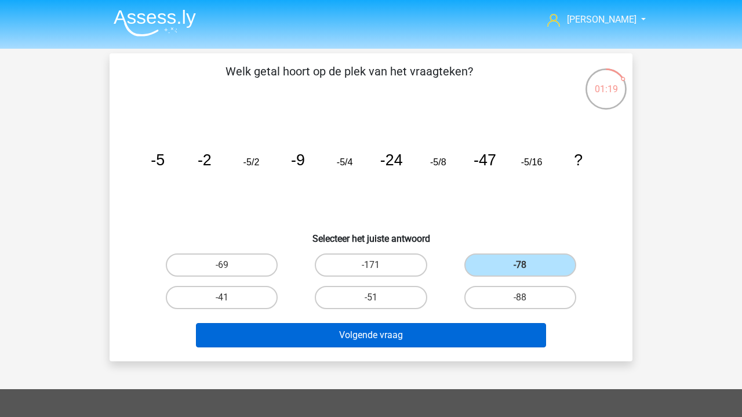
click at [455, 331] on button "Volgende vraag" at bounding box center [371, 335] width 351 height 24
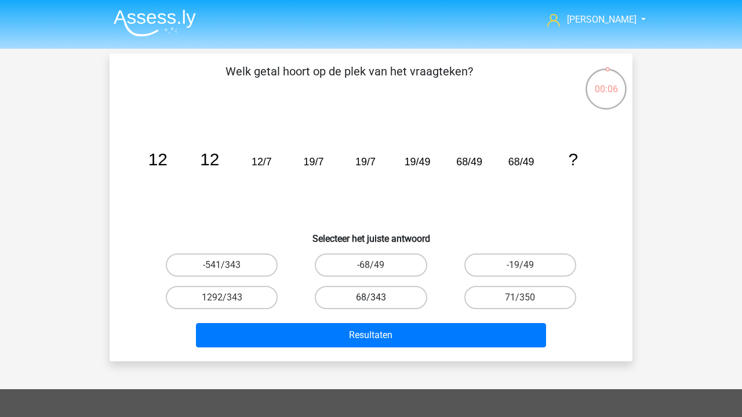
click at [389, 292] on label "68/343" at bounding box center [371, 297] width 112 height 23
click at [378, 297] on input "68/343" at bounding box center [375, 301] width 8 height 8
radio input "true"
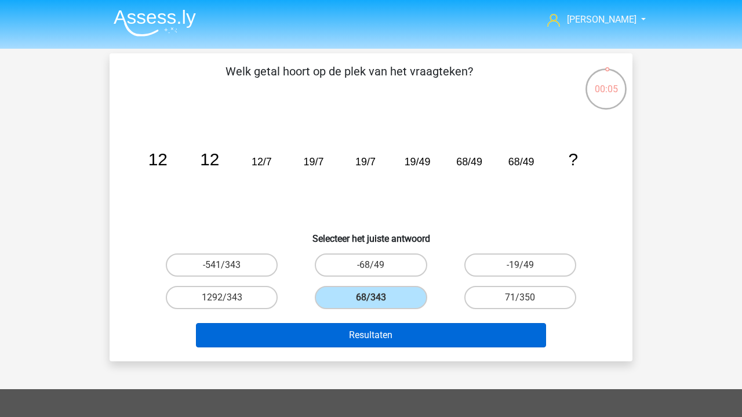
click at [388, 338] on button "Resultaten" at bounding box center [371, 335] width 351 height 24
